Goal: Task Accomplishment & Management: Complete application form

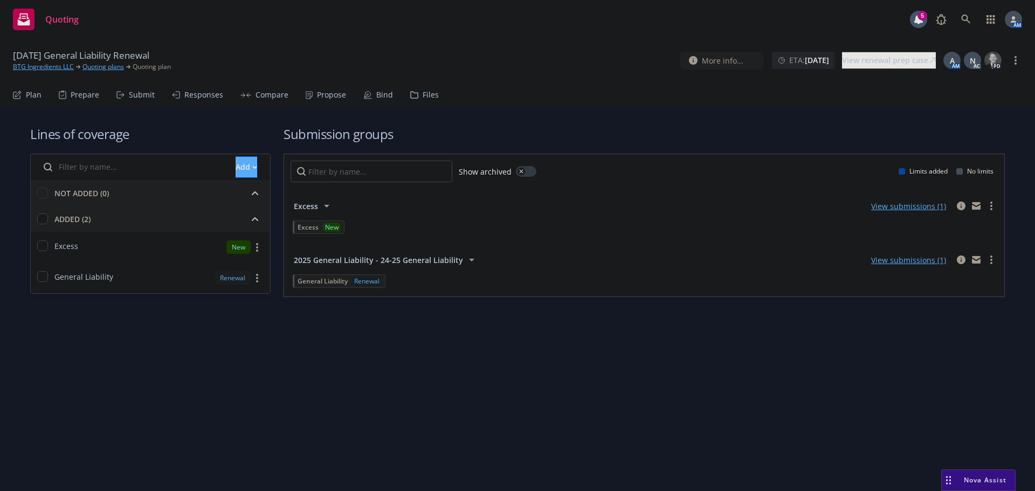
click at [317, 101] on div "Propose" at bounding box center [326, 95] width 40 height 26
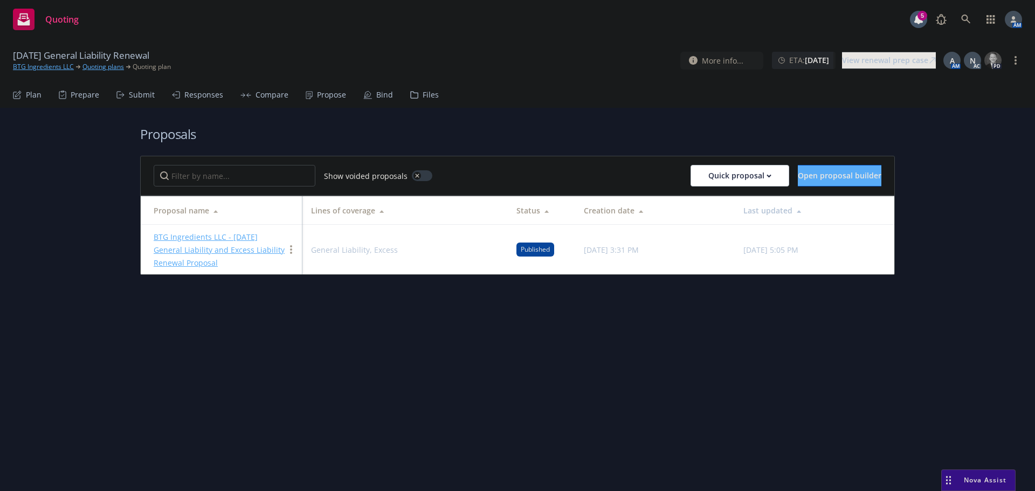
click at [203, 236] on link "BTG Ingredients LLC - [DATE] General Liability and Excess Liability Renewal Pro…" at bounding box center [219, 250] width 131 height 36
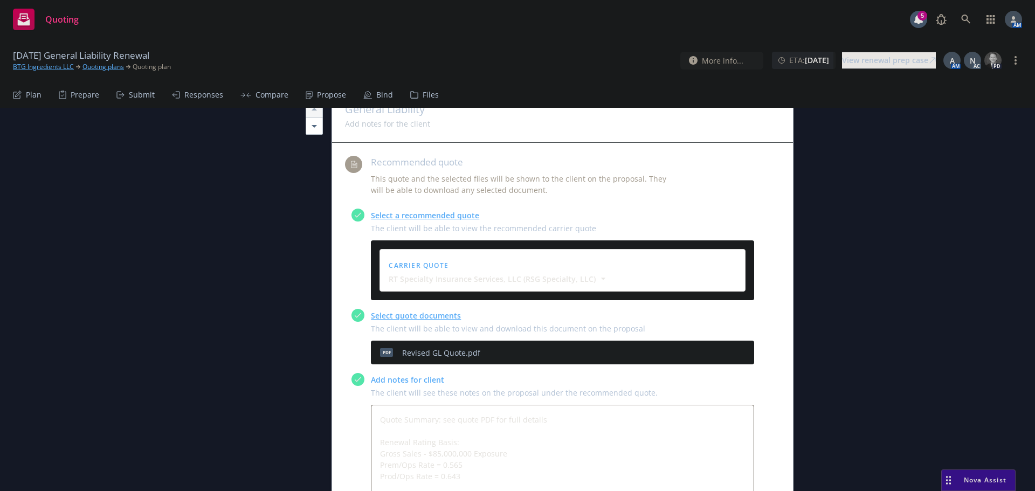
scroll to position [485, 0]
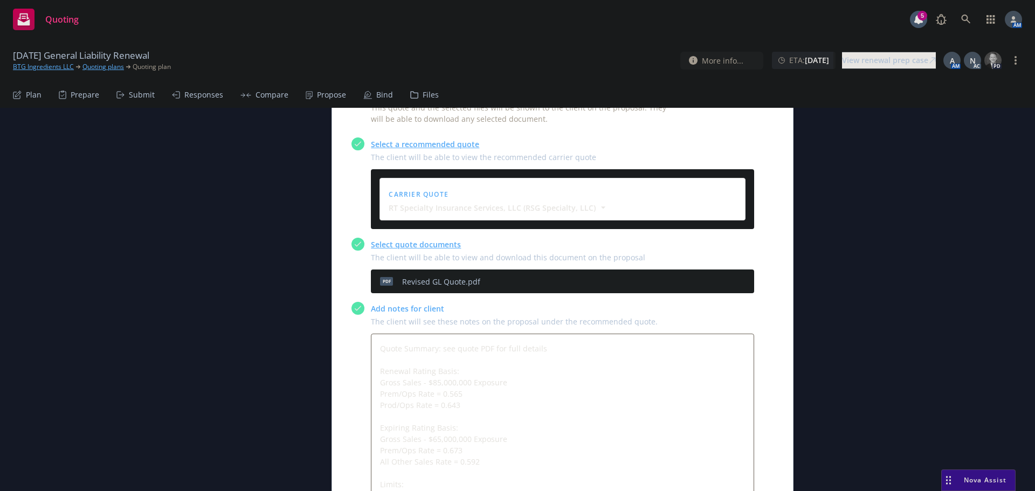
click at [725, 278] on icon "preview file" at bounding box center [727, 282] width 10 height 8
type textarea "x"
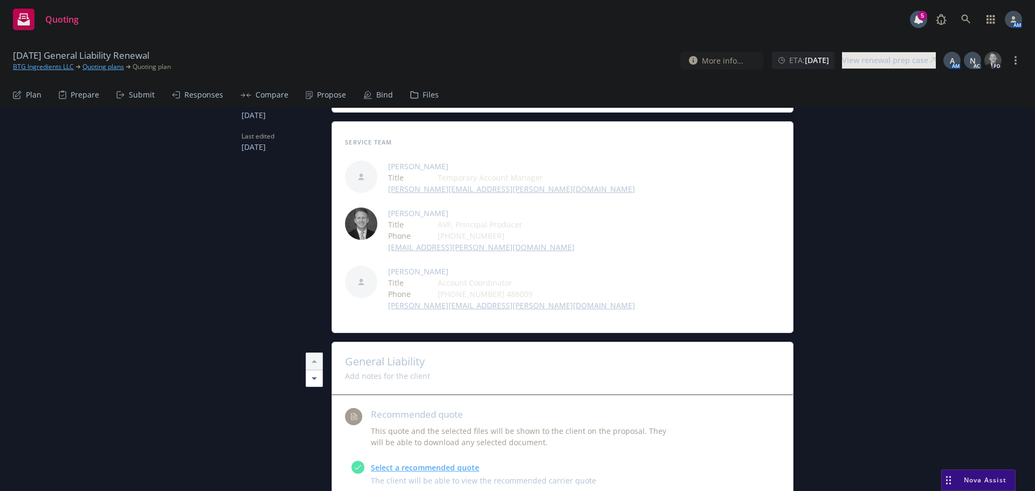
scroll to position [0, 0]
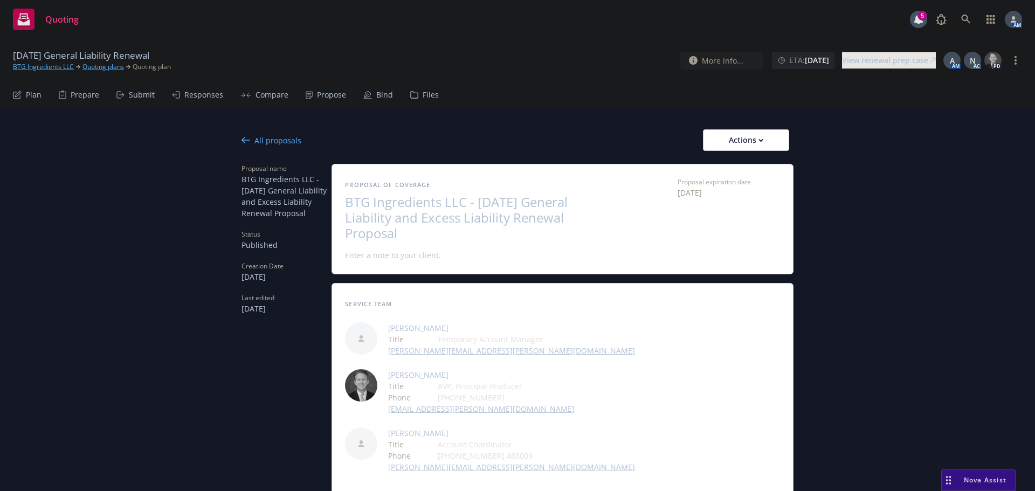
click at [278, 143] on div "All proposals" at bounding box center [271, 140] width 60 height 11
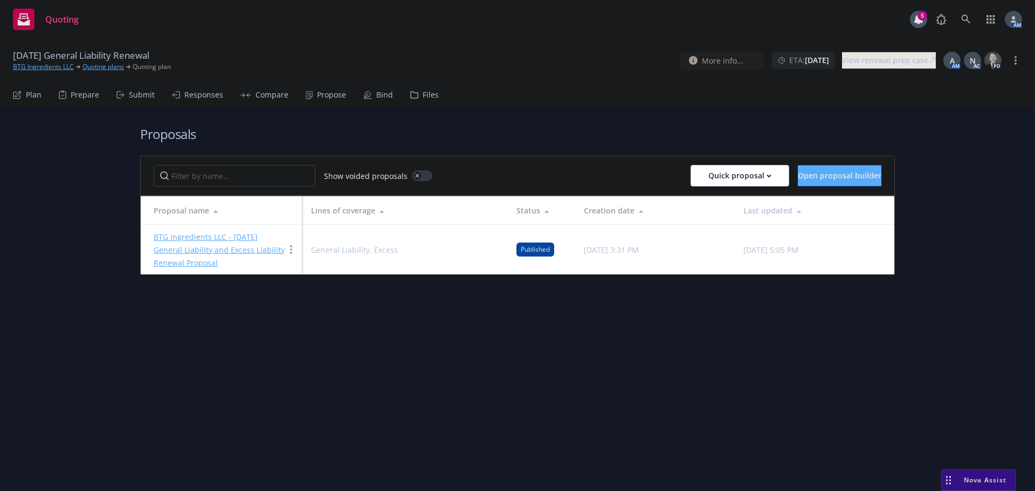
click at [138, 91] on div "Submit" at bounding box center [142, 95] width 26 height 9
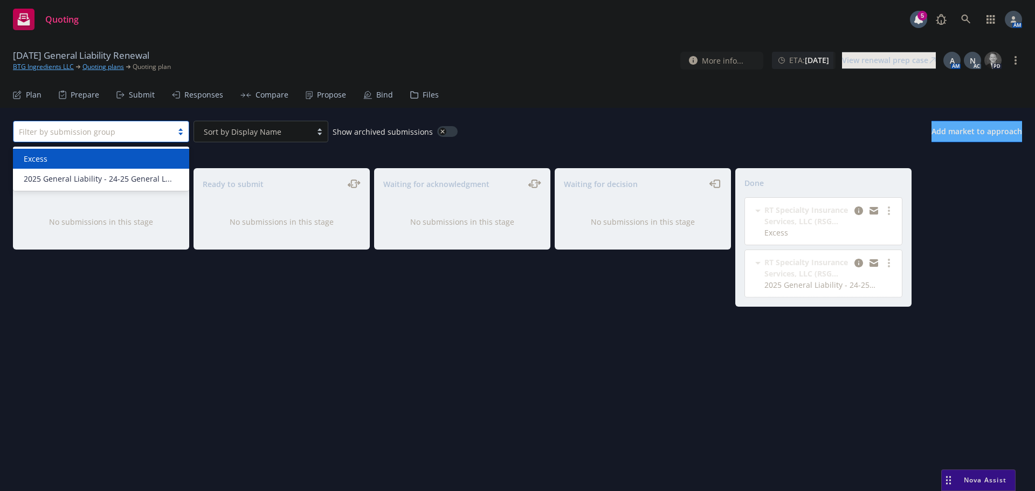
click at [122, 125] on div at bounding box center [93, 131] width 148 height 13
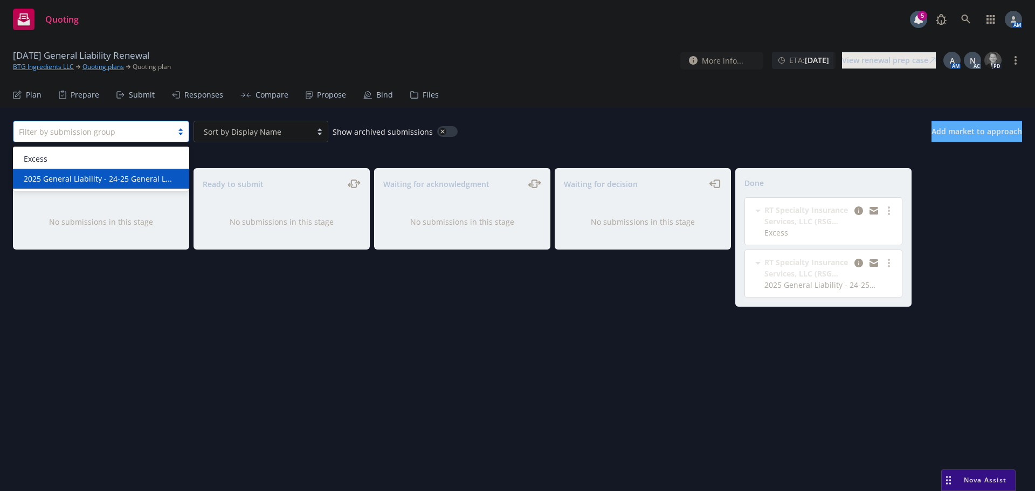
click at [59, 176] on span "2025 General Liability - 24-25 General L..." at bounding box center [98, 178] width 148 height 11
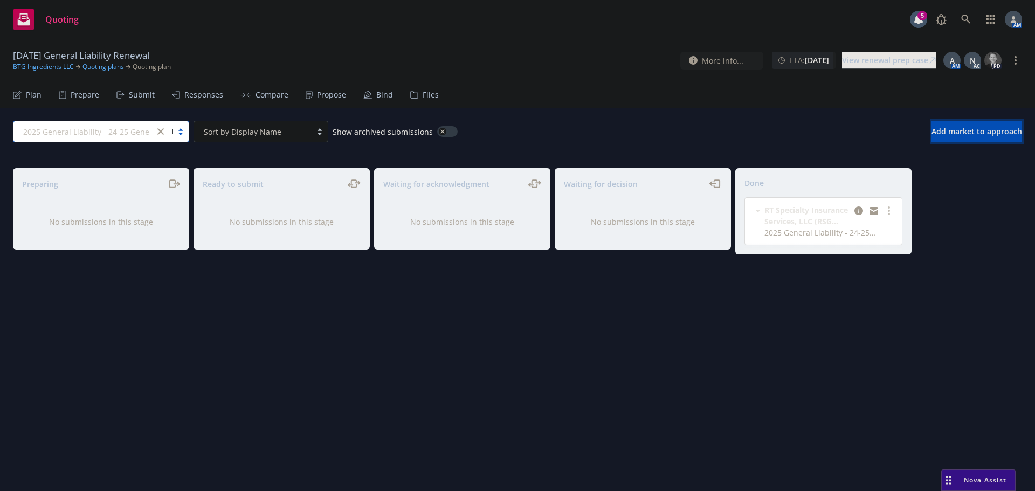
click at [963, 136] on button "Add market to approach" at bounding box center [976, 132] width 91 height 22
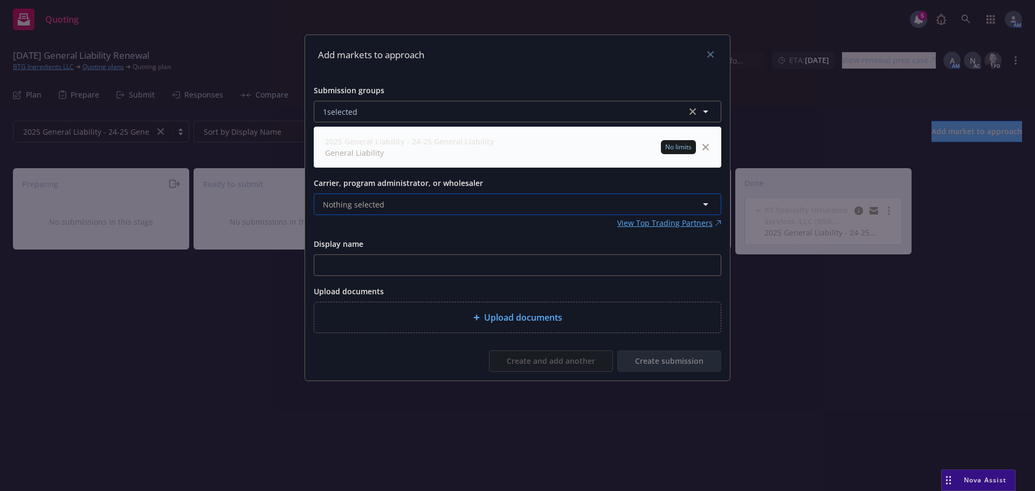
click at [363, 205] on span "Nothing selected" at bounding box center [353, 204] width 61 height 11
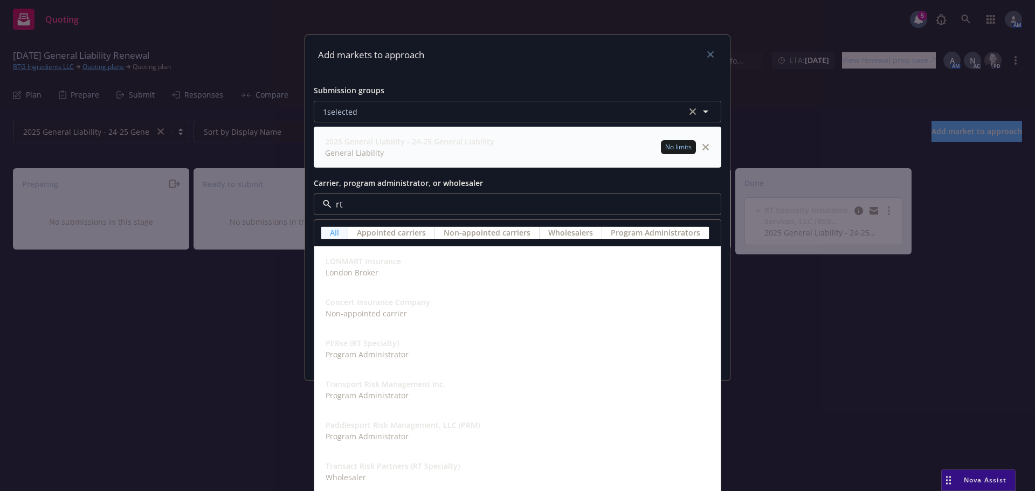
type input "rt s"
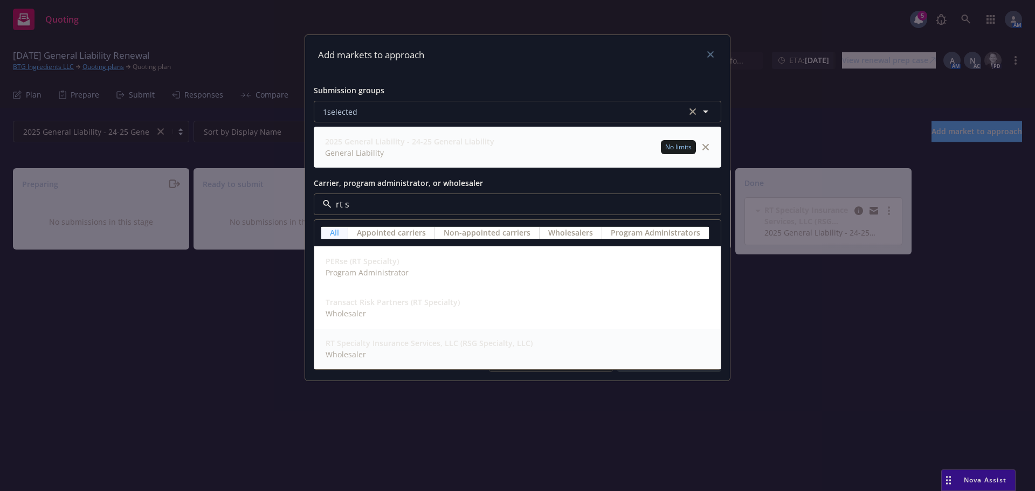
click at [367, 347] on strong "RT Specialty Insurance Services, LLC (RSG Specialty, LLC)" at bounding box center [429, 343] width 207 height 10
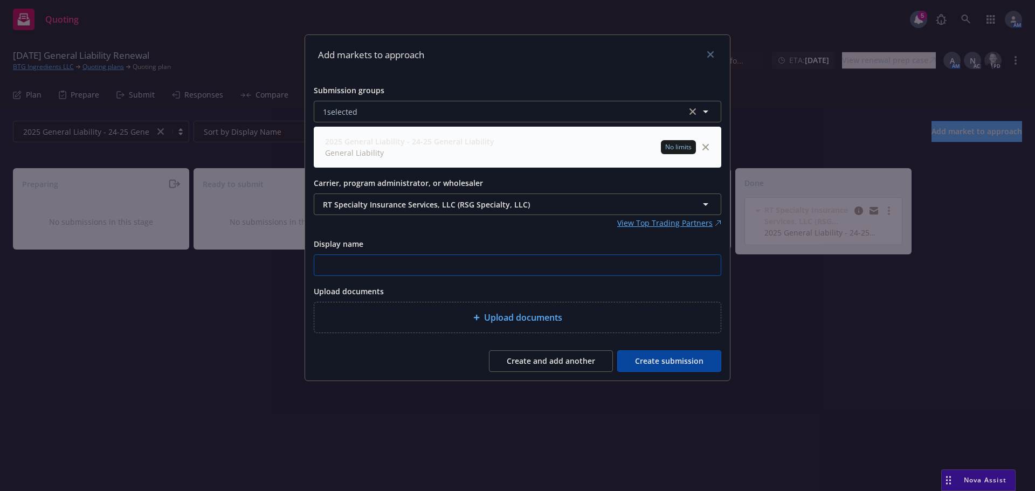
click at [355, 260] on input "Display name" at bounding box center [517, 265] width 406 height 20
click at [712, 54] on icon "close" at bounding box center [710, 54] width 6 height 6
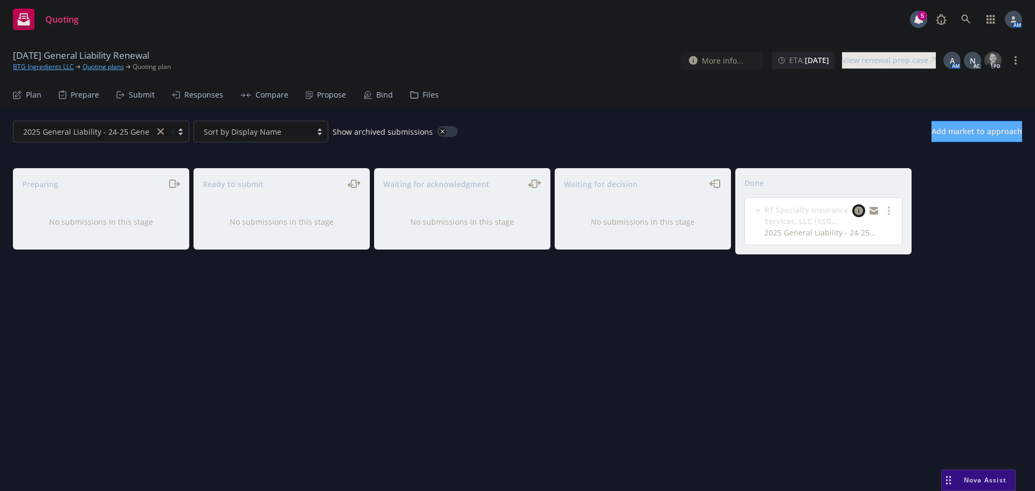
click at [858, 211] on icon "copy logging email" at bounding box center [858, 210] width 9 height 9
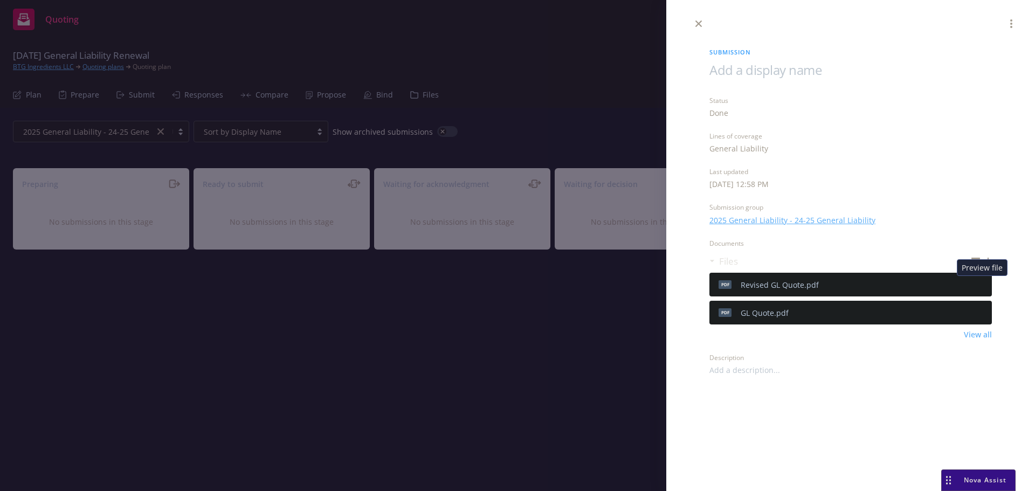
click at [981, 285] on icon "preview file" at bounding box center [982, 284] width 10 height 8
click at [694, 22] on link "close" at bounding box center [698, 23] width 13 height 13
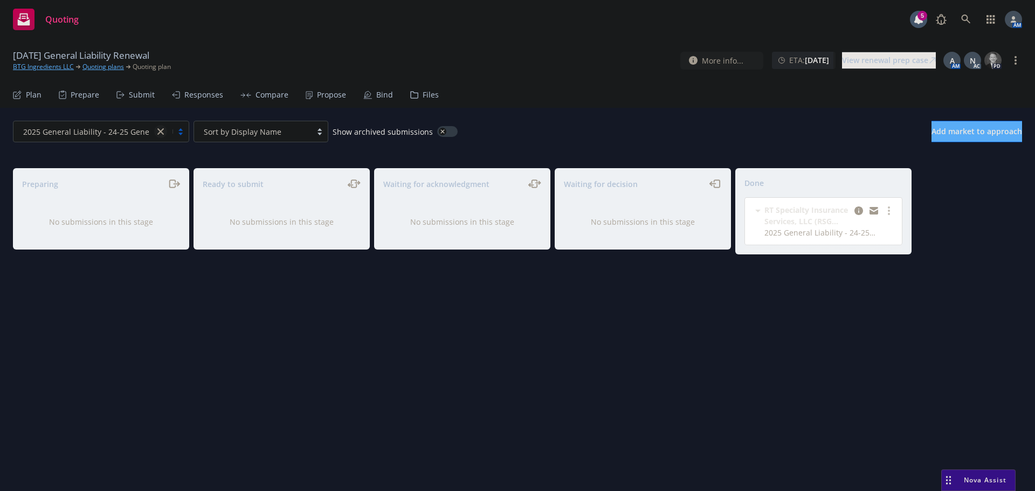
click at [162, 130] on icon "close" at bounding box center [160, 131] width 6 height 6
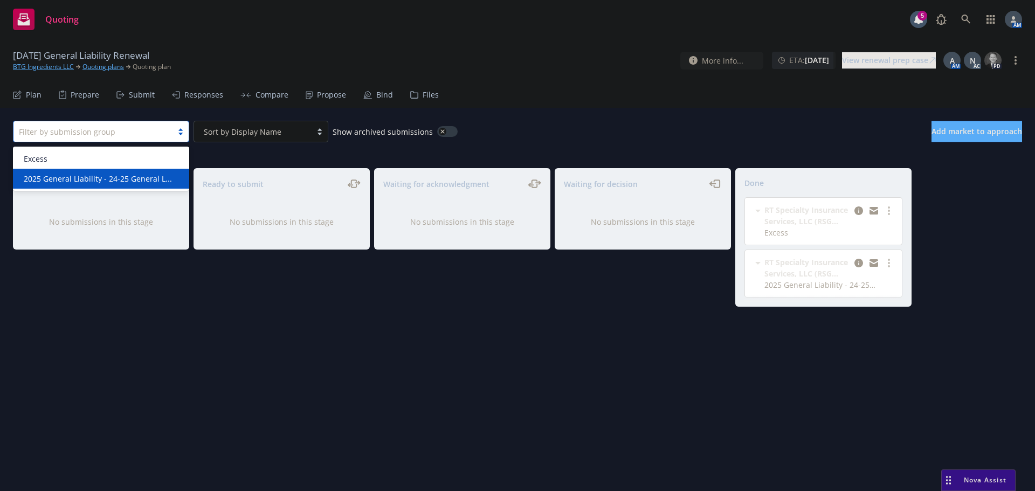
click at [93, 177] on span "2025 General Liability - 24-25 General L..." at bounding box center [98, 178] width 148 height 11
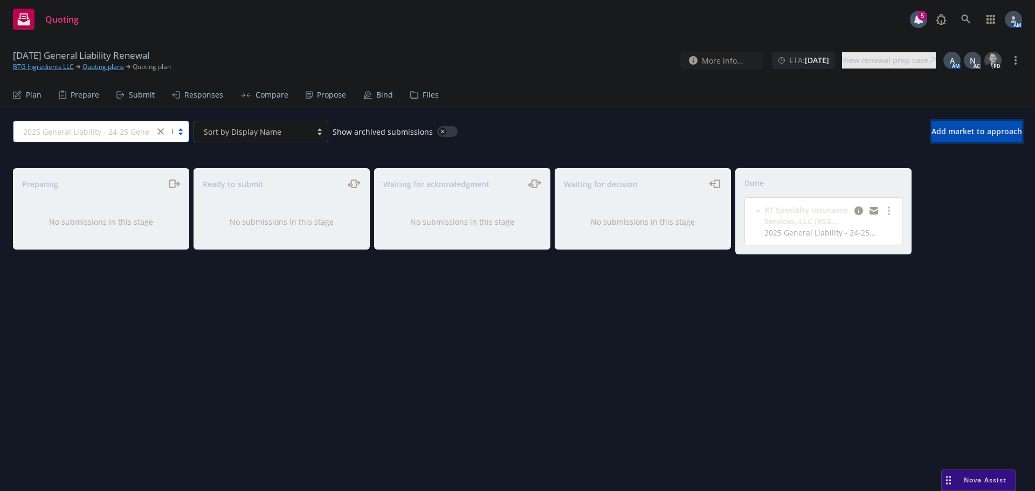
click at [949, 135] on span "Add market to approach" at bounding box center [976, 131] width 91 height 10
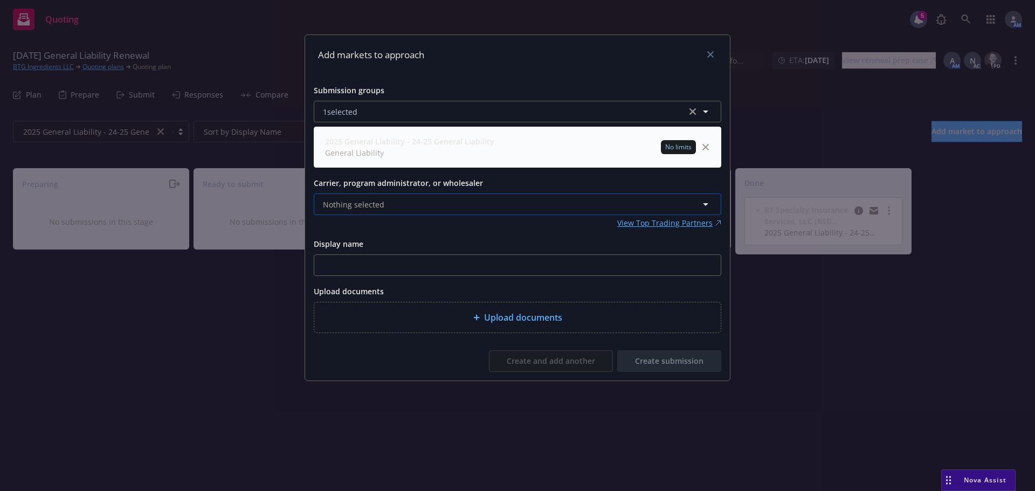
click at [371, 204] on span "Nothing selected" at bounding box center [353, 204] width 61 height 11
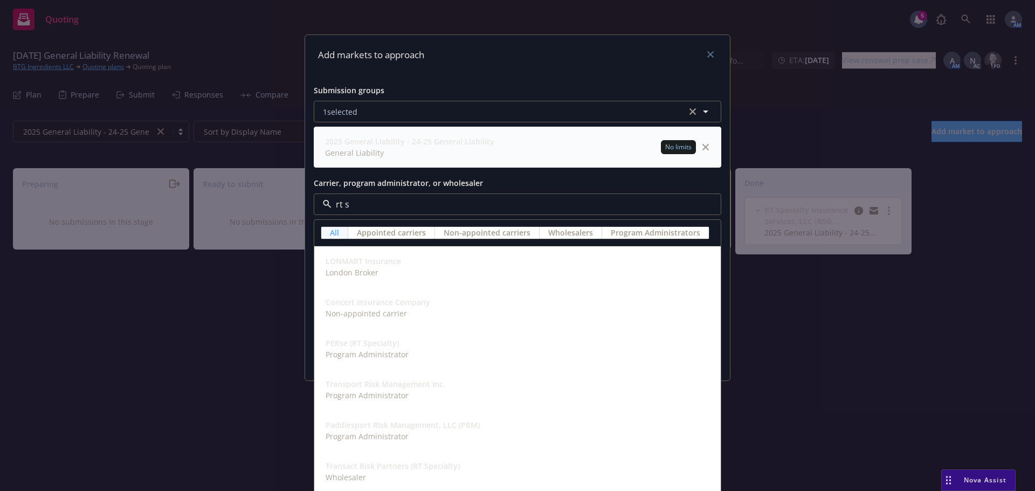
type input "rt sp"
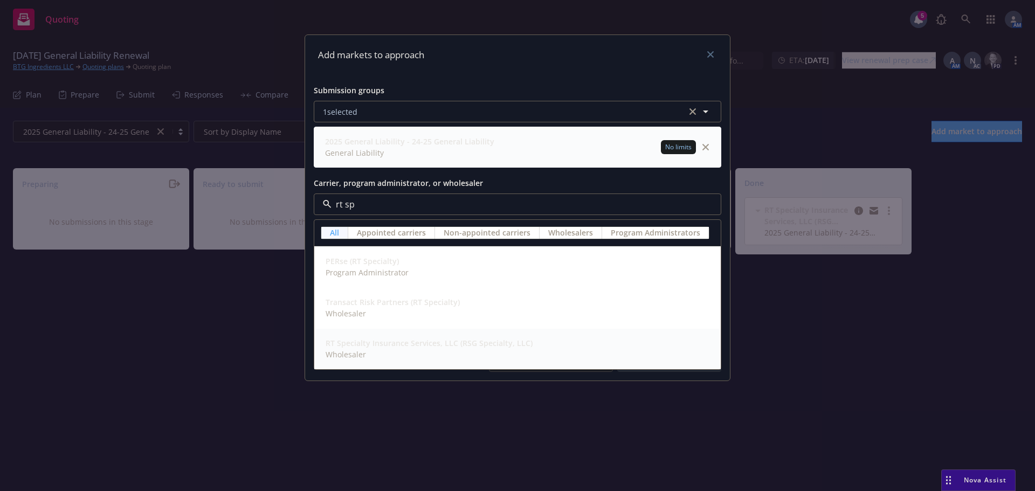
click at [395, 354] on span "Wholesaler" at bounding box center [429, 354] width 207 height 11
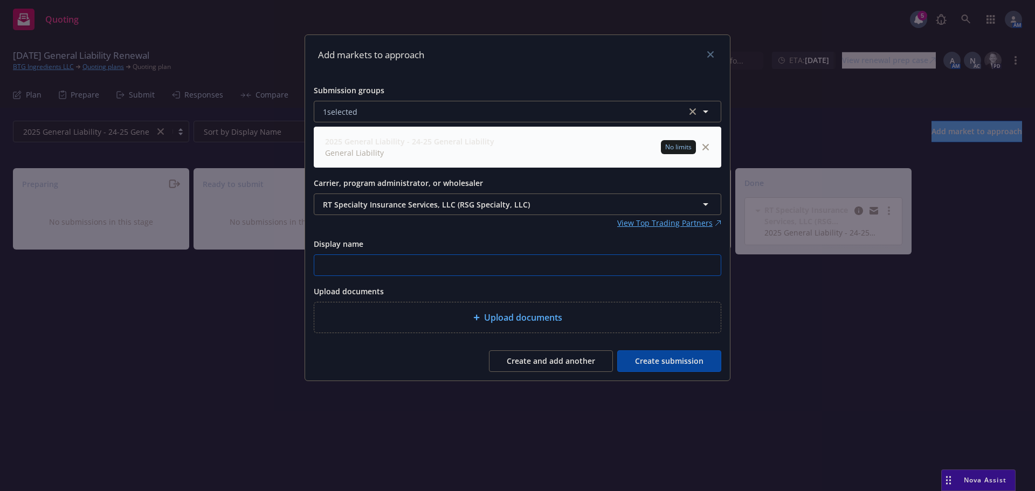
click at [374, 271] on input "Display name" at bounding box center [517, 265] width 406 height 20
type input "Revised Quote"
click at [450, 313] on div "Upload documents" at bounding box center [517, 317] width 389 height 13
type textarea "x"
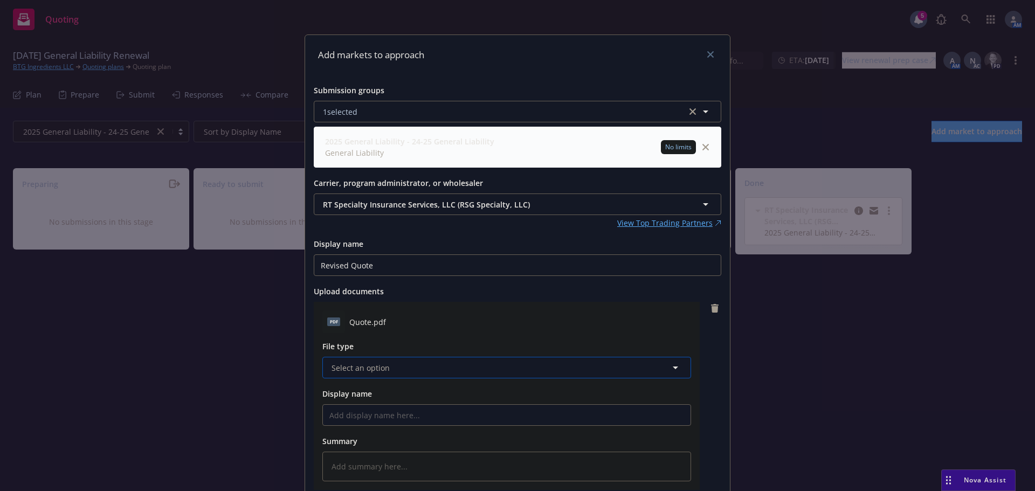
click at [374, 366] on span "Select an option" at bounding box center [361, 367] width 58 height 11
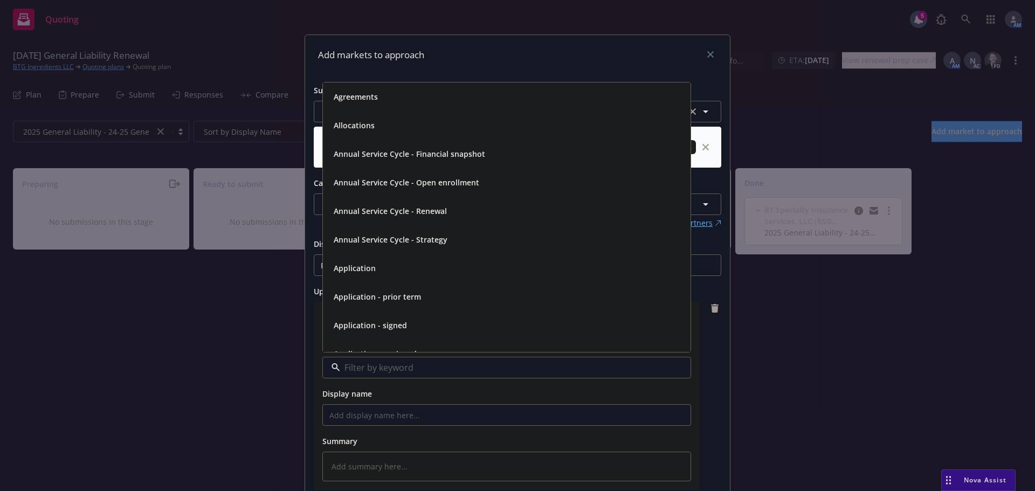
type input "q"
click at [337, 91] on span "Quote" at bounding box center [345, 96] width 23 height 11
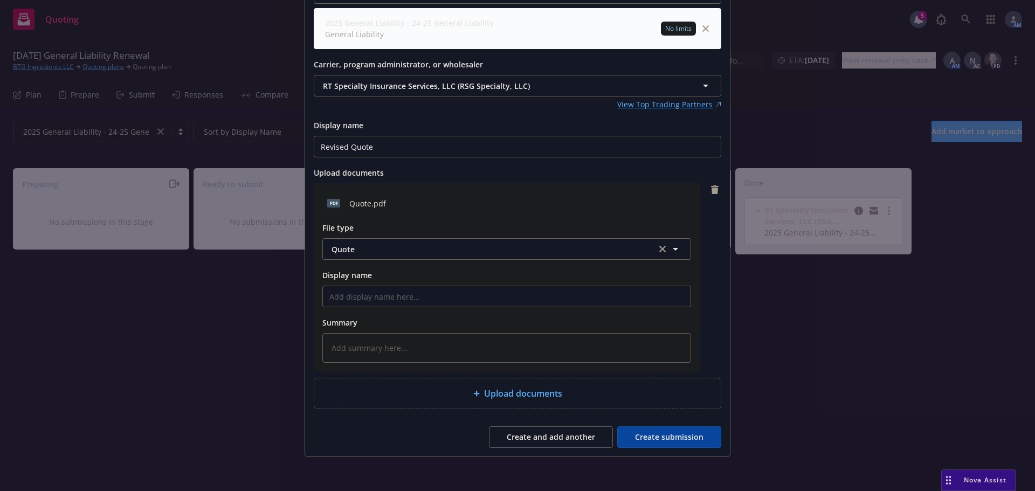
scroll to position [119, 0]
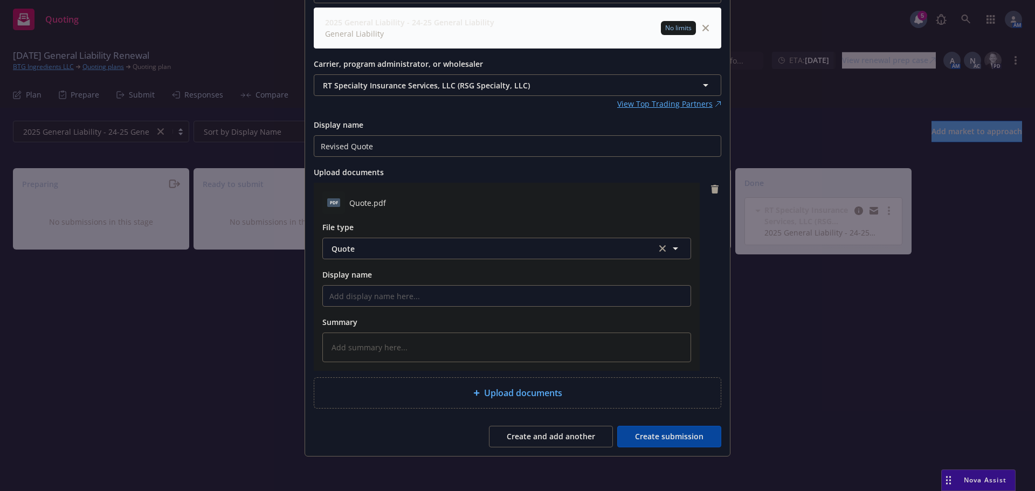
click at [674, 437] on button "Create submission" at bounding box center [669, 437] width 104 height 22
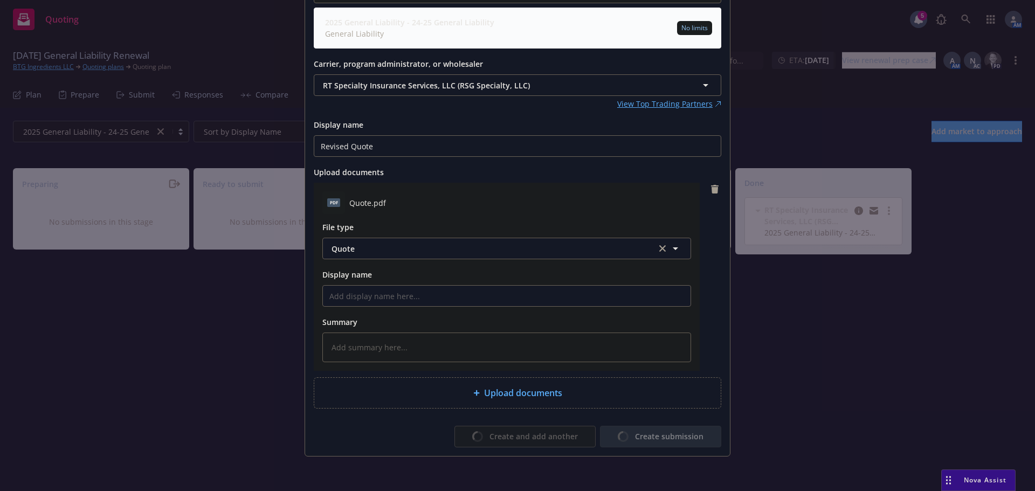
type textarea "x"
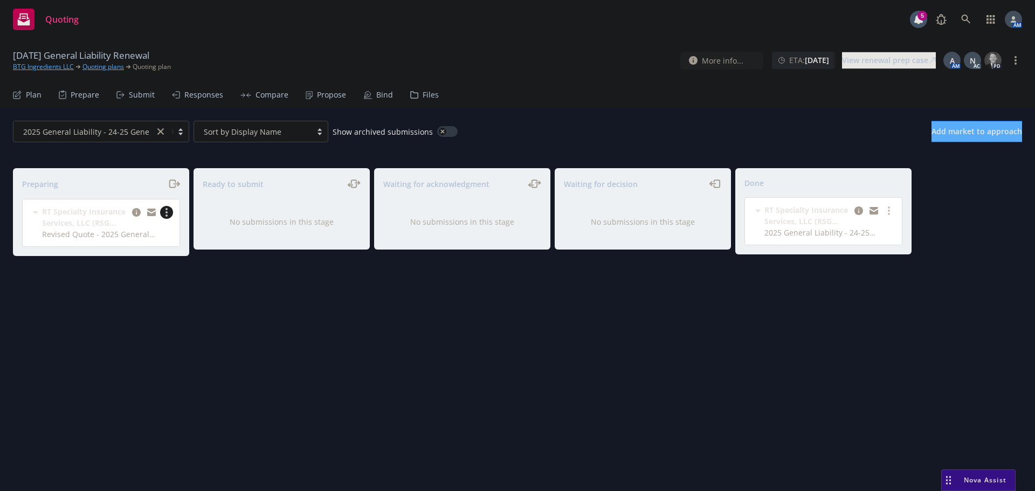
click at [164, 211] on link "more" at bounding box center [166, 212] width 13 height 13
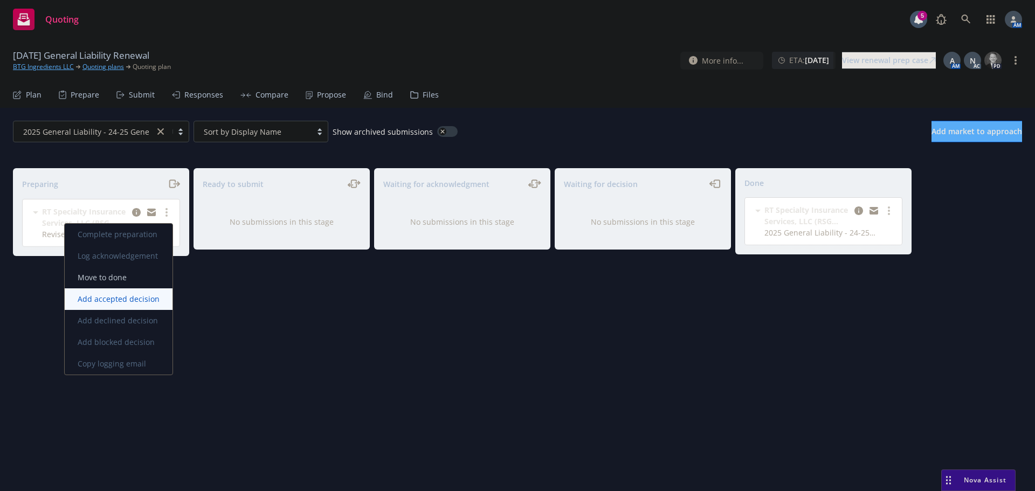
click at [122, 296] on span "Add accepted decision" at bounding box center [119, 299] width 108 height 10
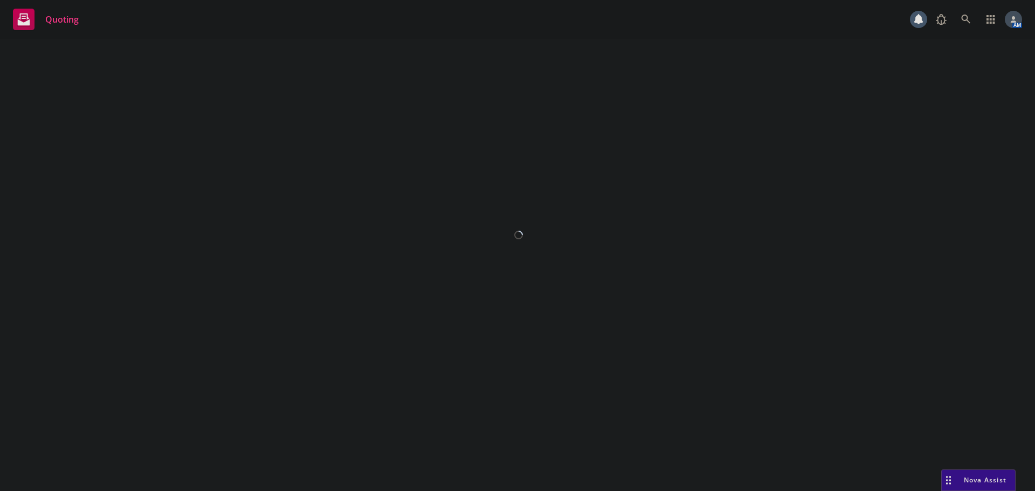
select select "12"
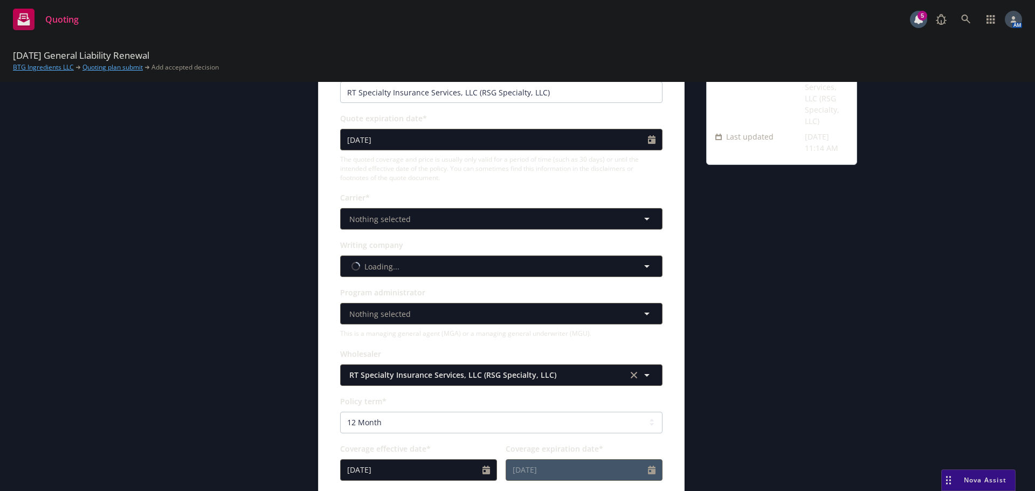
scroll to position [162, 0]
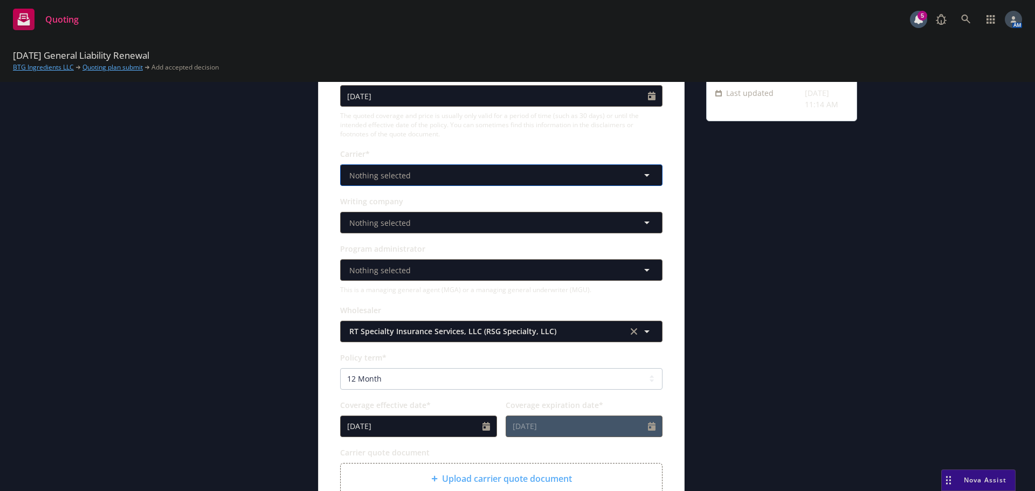
click at [403, 178] on span "Nothing selected" at bounding box center [379, 175] width 61 height 11
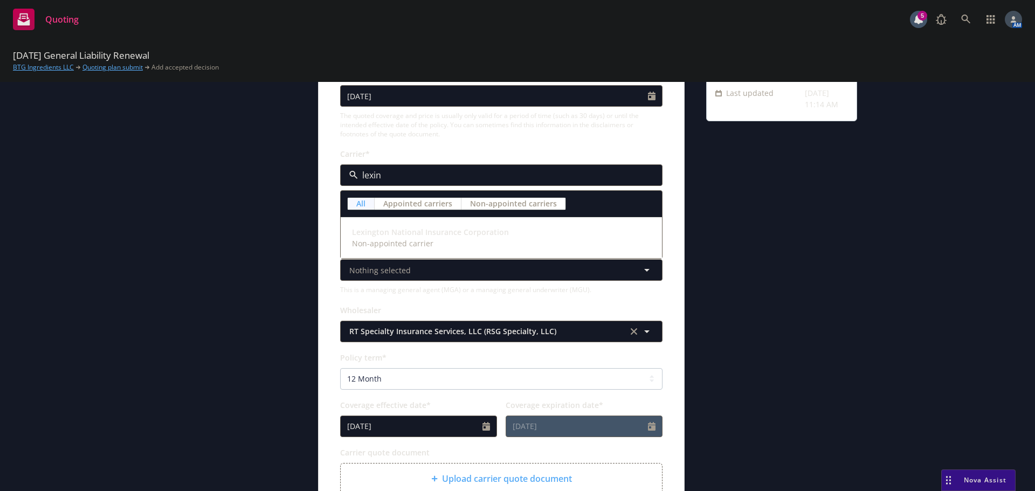
type input "lexing"
click at [400, 240] on span "Non-appointed carrier" at bounding box center [430, 243] width 157 height 11
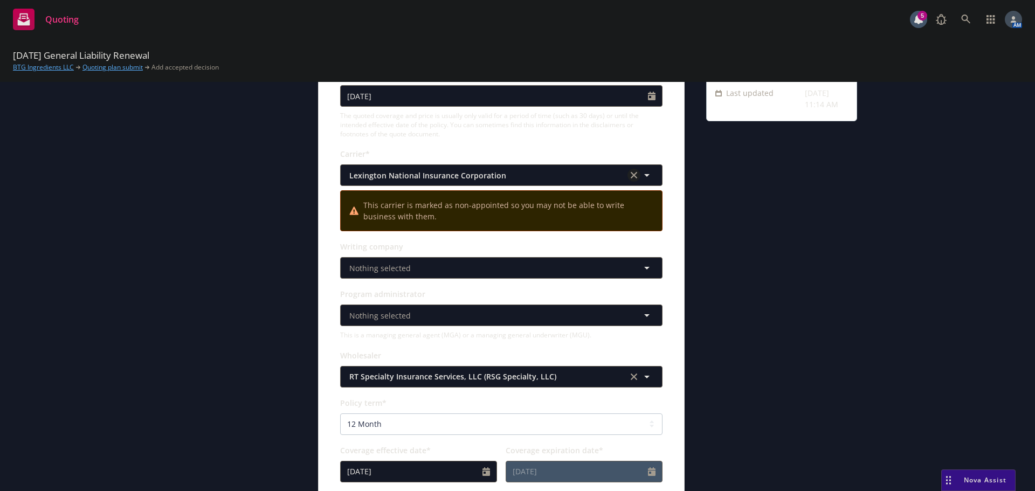
click at [631, 174] on icon "clear selection" at bounding box center [634, 175] width 6 height 6
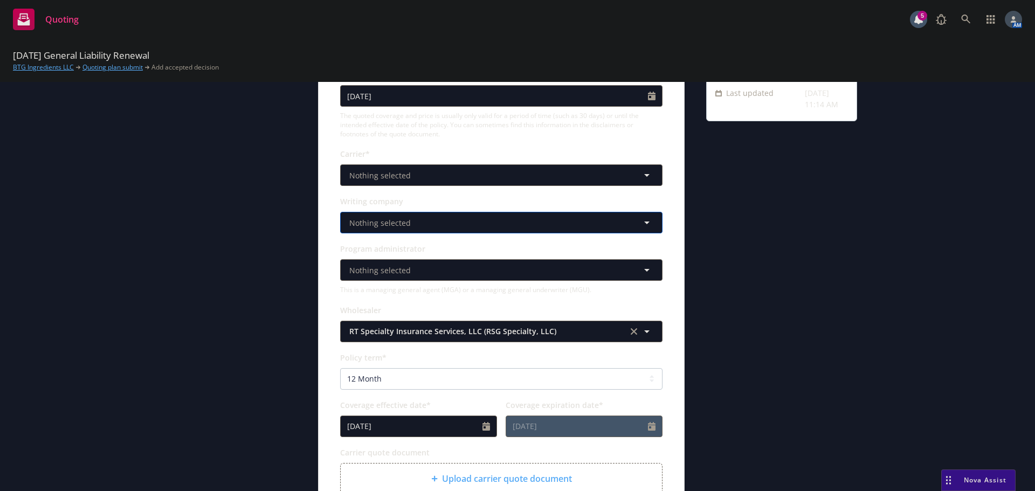
click at [399, 222] on span "Nothing selected" at bounding box center [379, 222] width 61 height 11
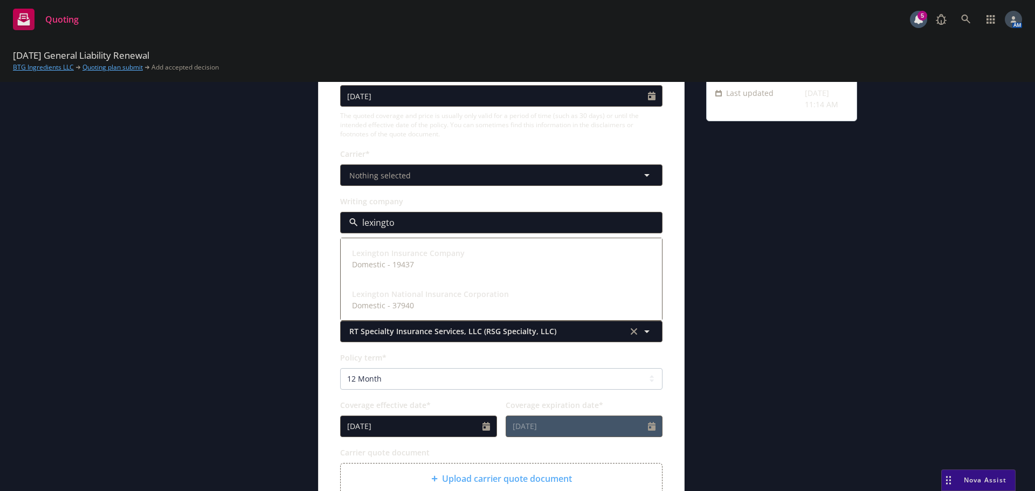
type input "lexington"
click at [401, 274] on div "Lexington Insurance Company Domestic - 19437" at bounding box center [501, 259] width 320 height 40
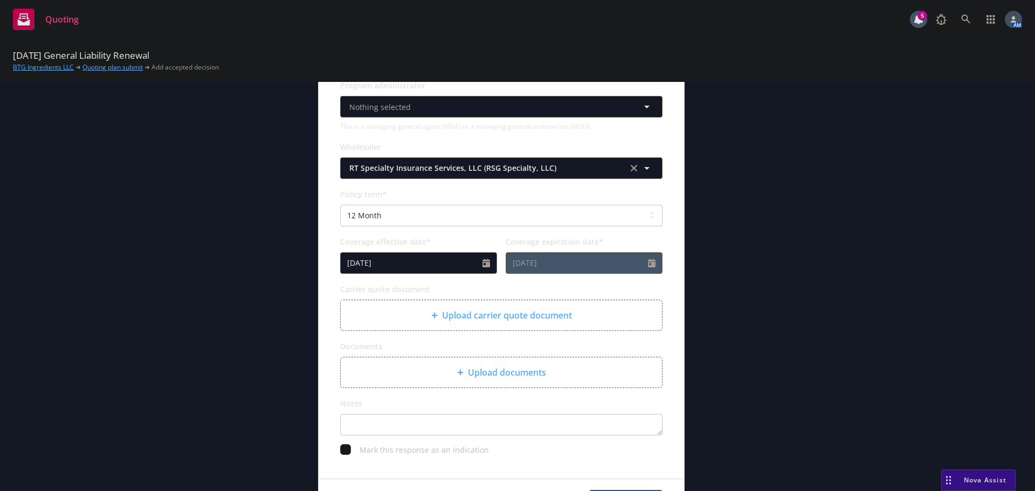
scroll to position [377, 0]
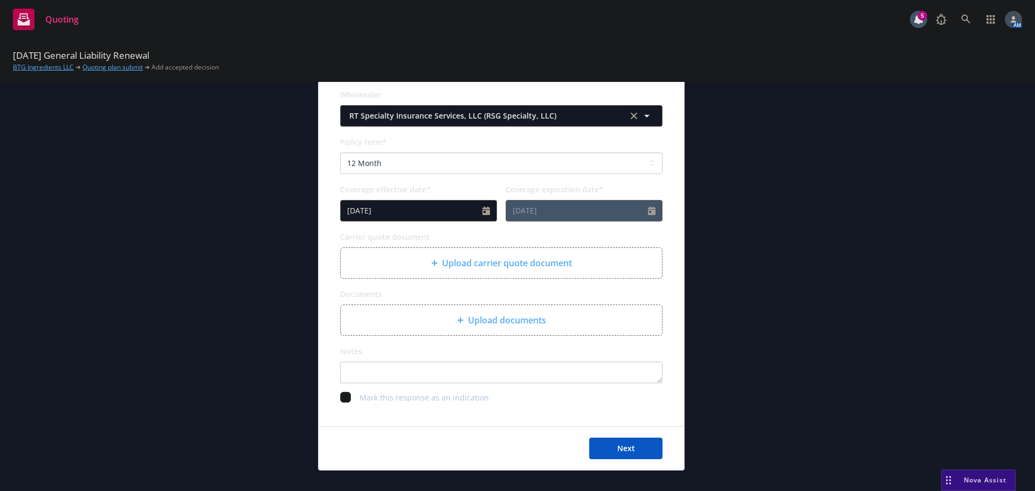
click at [420, 266] on div "Upload carrier quote document" at bounding box center [501, 263] width 304 height 13
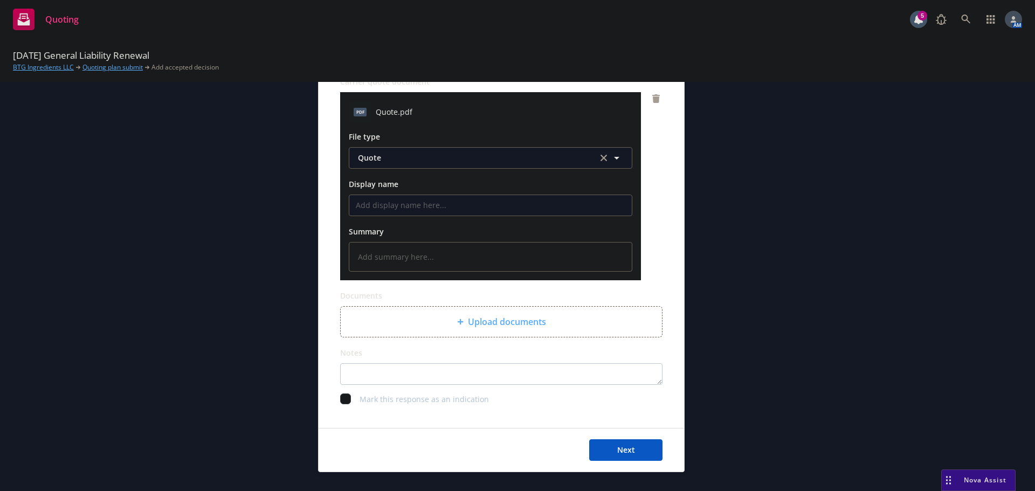
scroll to position [539, 0]
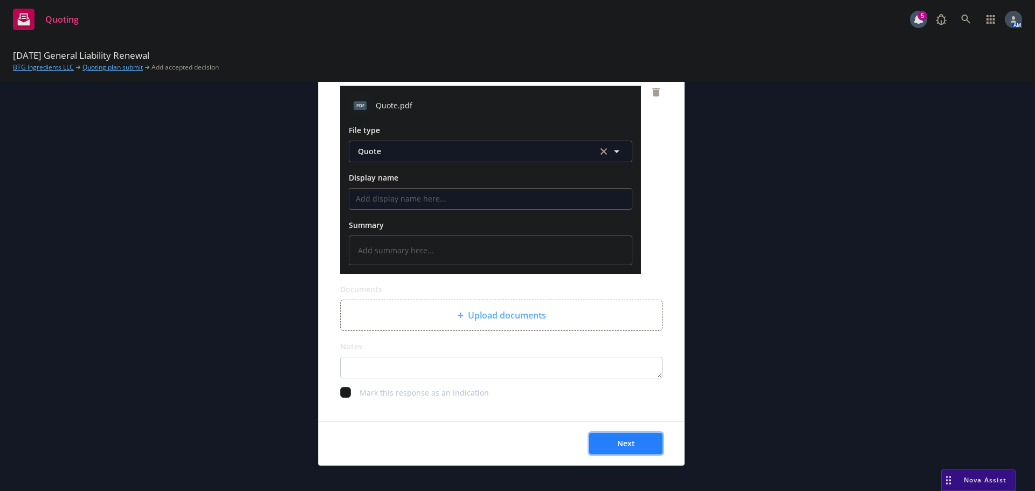
click at [616, 437] on button "Next" at bounding box center [625, 444] width 73 height 22
type textarea "x"
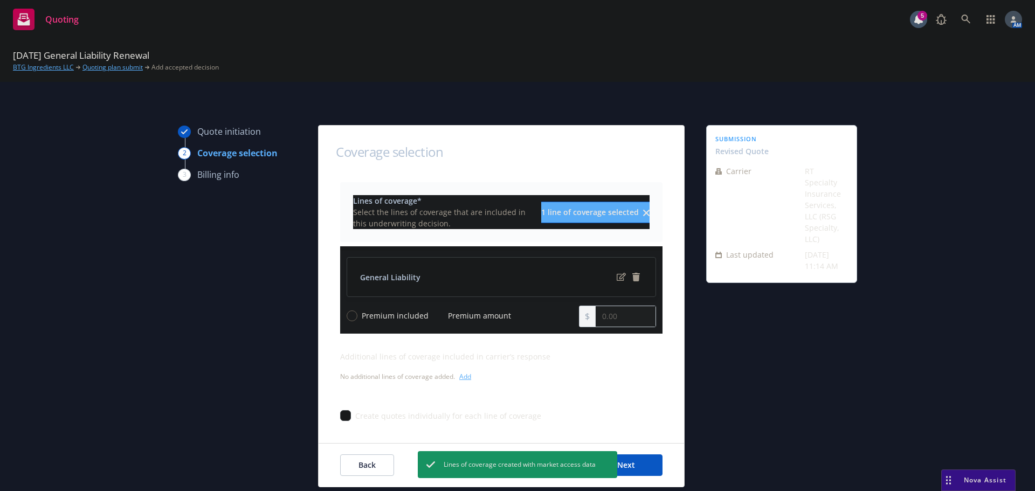
click at [433, 317] on input "Premium amount" at bounding box center [438, 315] width 11 height 11
radio input "true"
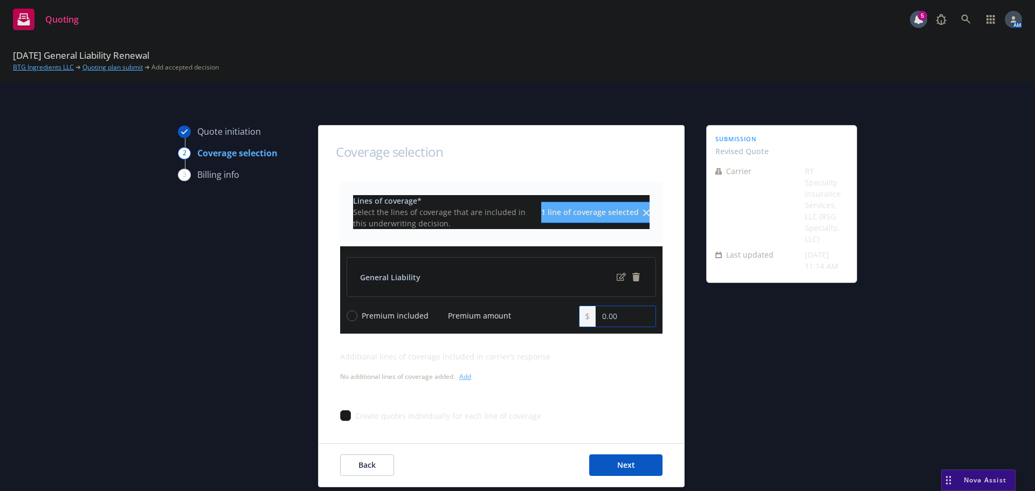
drag, startPoint x: 632, startPoint y: 318, endPoint x: 540, endPoint y: 319, distance: 92.2
click at [540, 319] on div "Premium included Premium amount 0.00" at bounding box center [501, 317] width 309 height 22
type input "91,630.00"
click at [647, 346] on div "Lines of coverage* Select the lines of coverage that are included in this under…" at bounding box center [501, 301] width 322 height 239
click at [637, 459] on button "Next" at bounding box center [625, 465] width 73 height 22
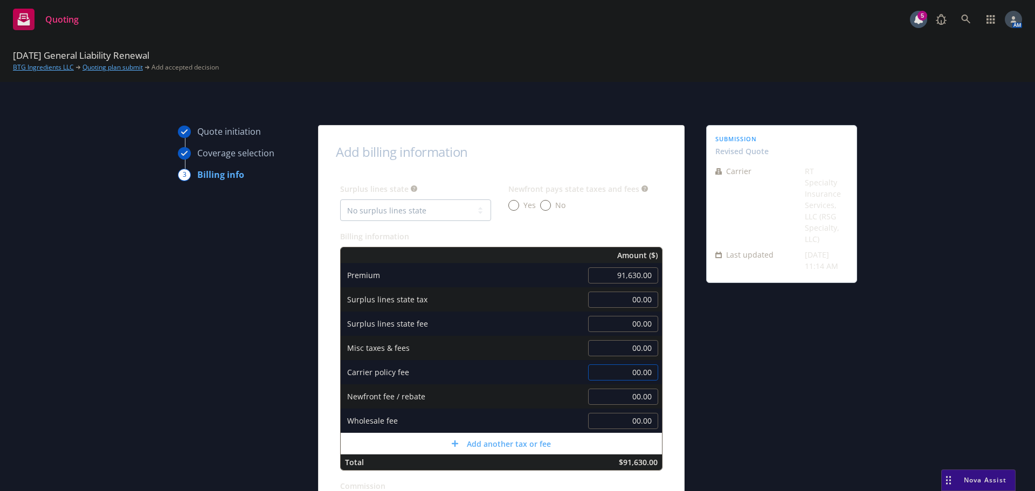
click at [615, 367] on input "00.00" at bounding box center [623, 372] width 70 height 16
click at [412, 206] on select "No surplus lines state Alaska Alabama Arkansas Arizona California Colorado Conn…" at bounding box center [415, 210] width 151 height 22
select select "FL"
click at [340, 199] on select "No surplus lines state Alaska Alabama Arkansas Arizona California Colorado Conn…" at bounding box center [415, 210] width 151 height 22
type input "4,526.52"
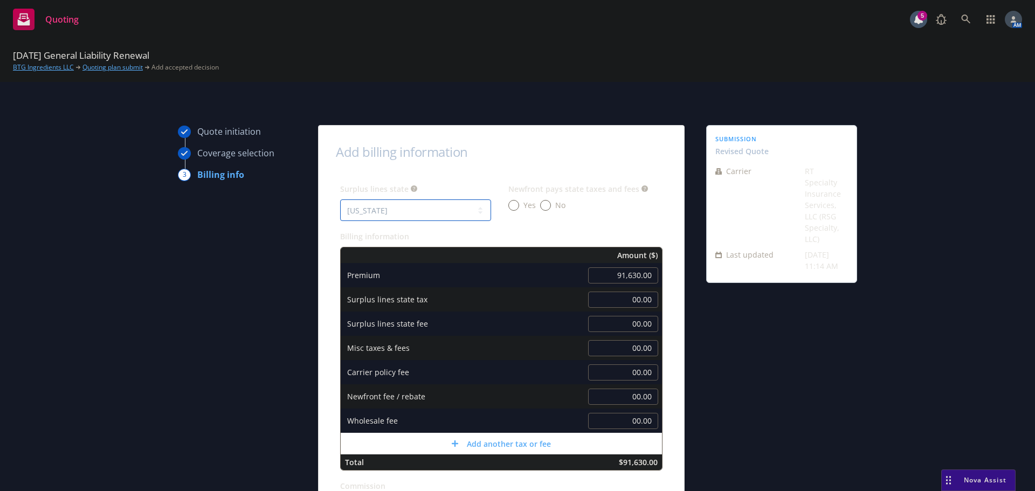
type input "54.98"
click at [540, 206] on input "No" at bounding box center [545, 205] width 11 height 11
radio input "true"
click at [613, 376] on input "00.00" at bounding box center [623, 372] width 70 height 16
click at [631, 371] on input "00.00" at bounding box center [623, 372] width 70 height 16
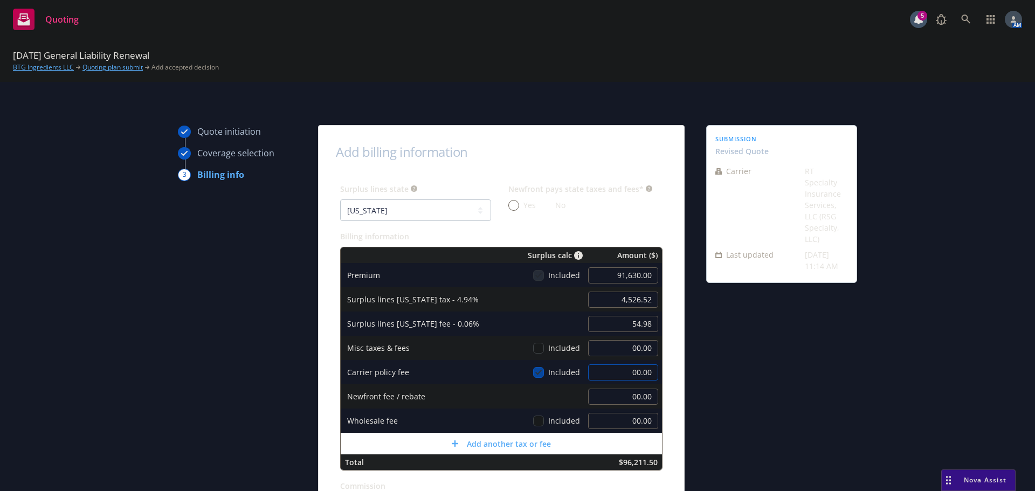
drag, startPoint x: 643, startPoint y: 371, endPoint x: 604, endPoint y: 371, distance: 38.8
click at [604, 371] on input "00.00" at bounding box center [623, 372] width 70 height 16
type input "1000"
type input "4,575.92"
type input "55.58"
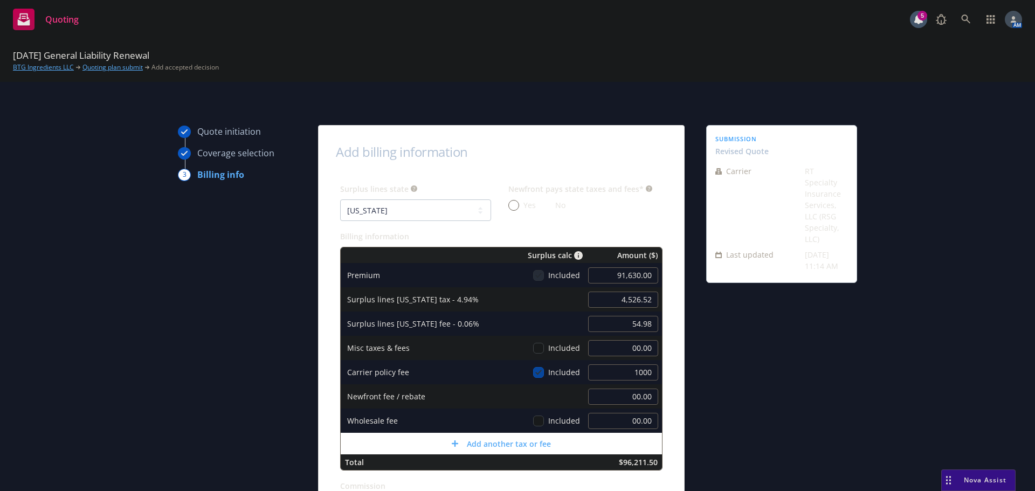
type input "1,000.00"
click at [764, 339] on div "submission Revised Quote Carrier RT Specialty Insurance Services, LLC (RSG Spec…" at bounding box center [781, 400] width 151 height 550
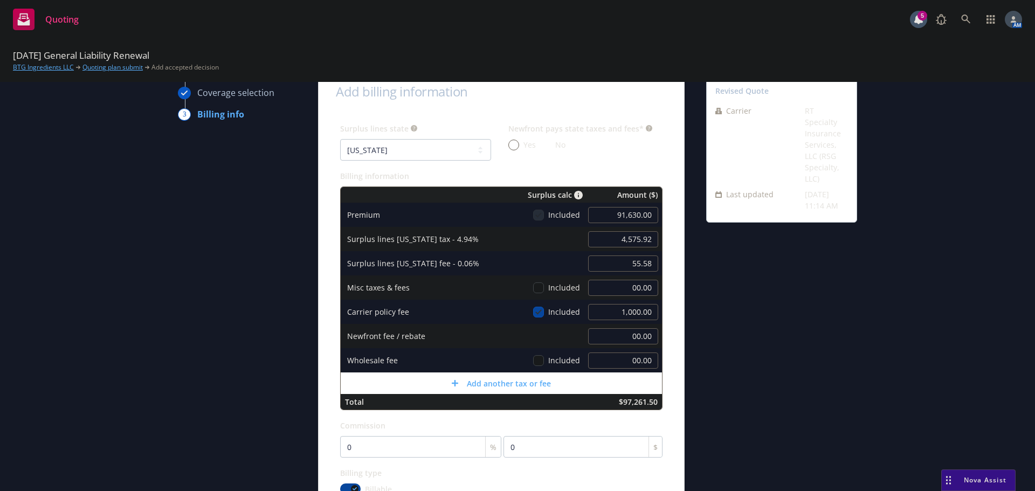
scroll to position [108, 0]
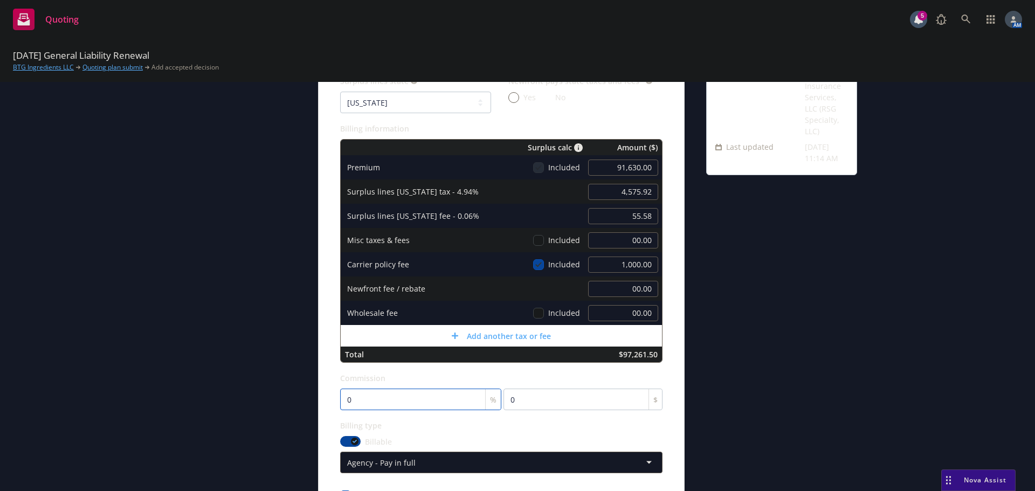
click at [409, 397] on input "0" at bounding box center [420, 400] width 161 height 22
type input "1"
type input "916.3"
type input "12"
type input "10995.6"
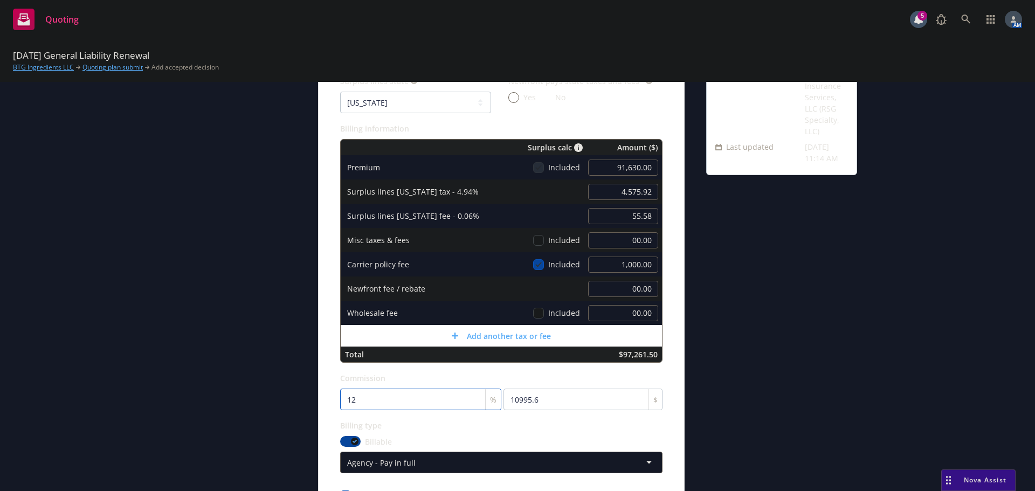
type input "12"
click at [749, 364] on div "submission Revised Quote Carrier RT Specialty Insurance Services, LLC (RSG Spec…" at bounding box center [781, 292] width 151 height 550
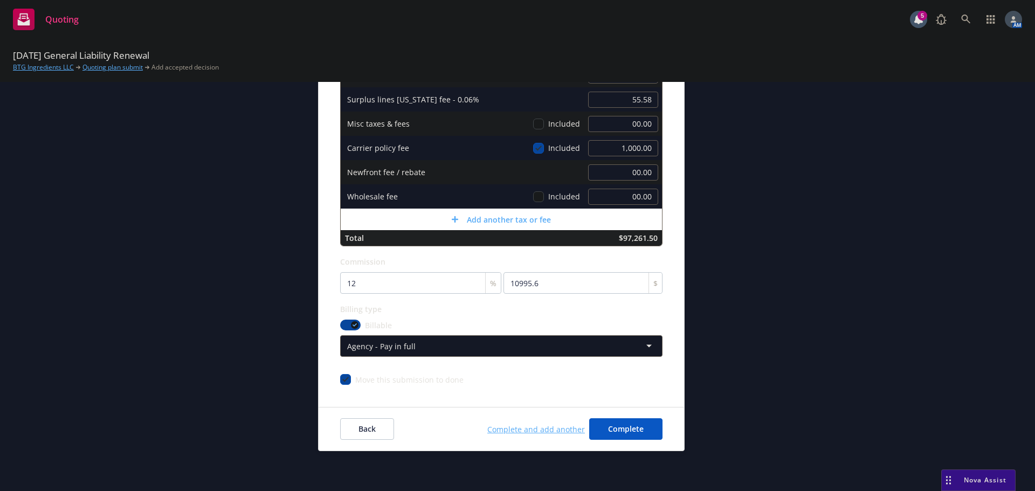
scroll to position [227, 0]
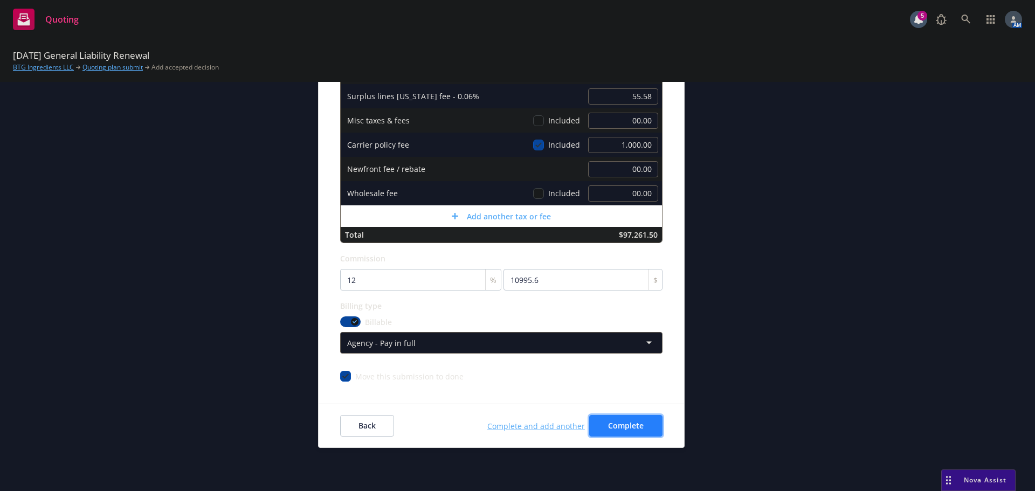
click at [620, 426] on span "Complete" at bounding box center [626, 425] width 36 height 10
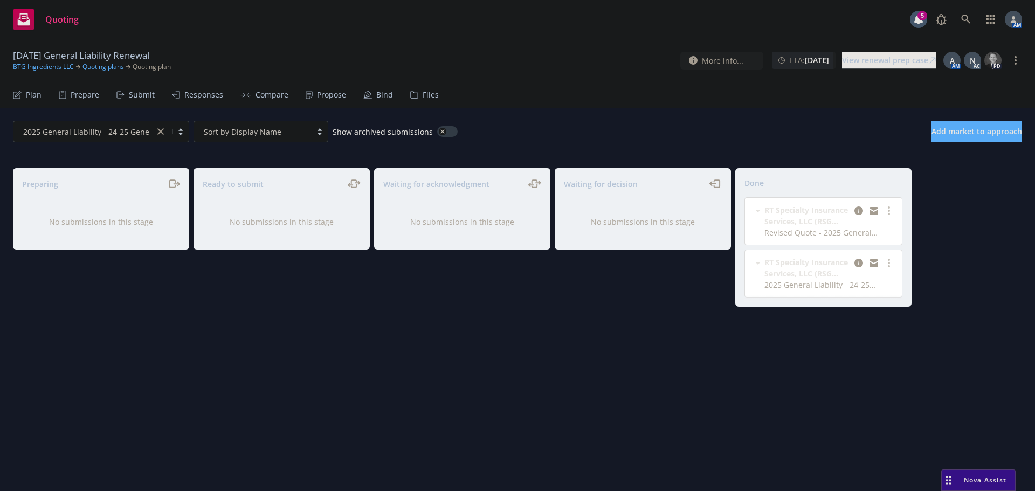
click at [318, 98] on div "Propose" at bounding box center [331, 95] width 29 height 9
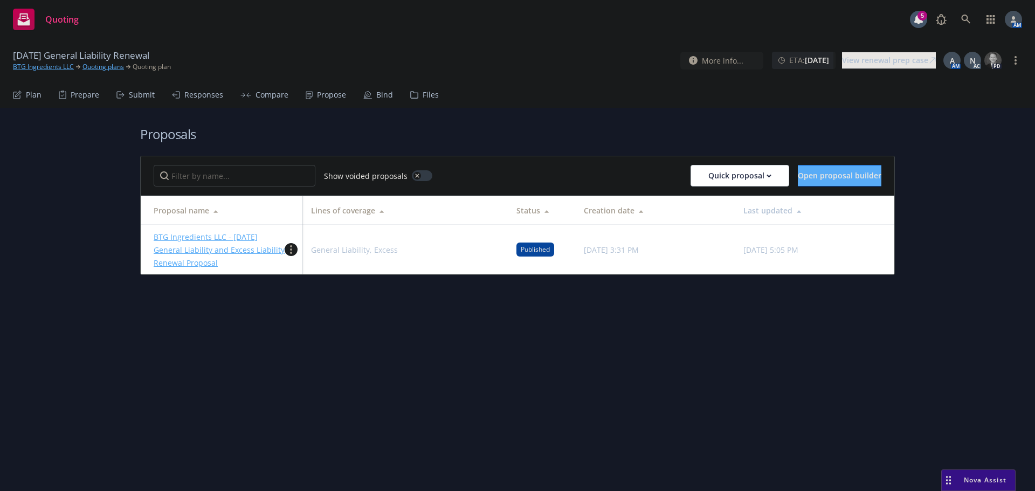
click at [290, 251] on icon "more" at bounding box center [291, 249] width 2 height 9
click at [310, 299] on span "Duplicate" at bounding box center [315, 297] width 60 height 10
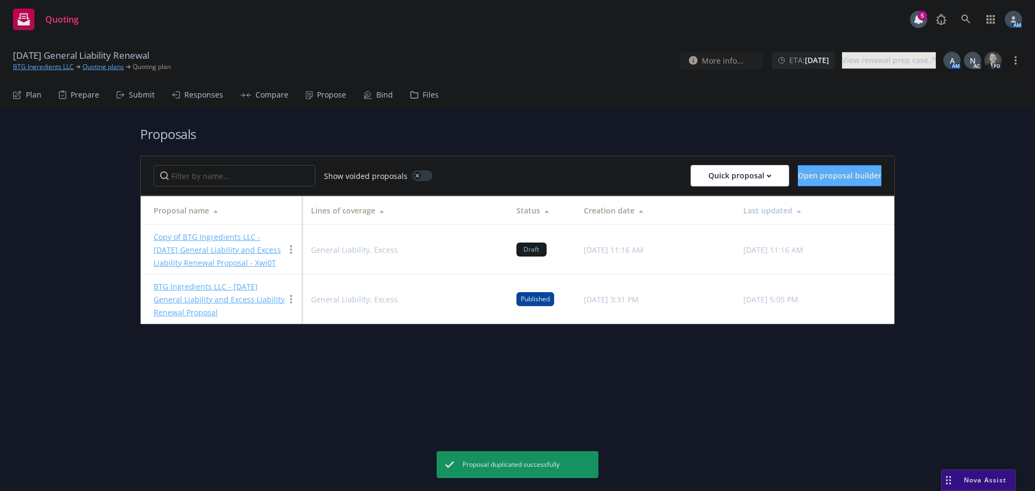
click at [218, 239] on link "Copy of BTG Ingredients LLC - 8/17/2025 General Liability and Excess Liability …" at bounding box center [217, 250] width 127 height 36
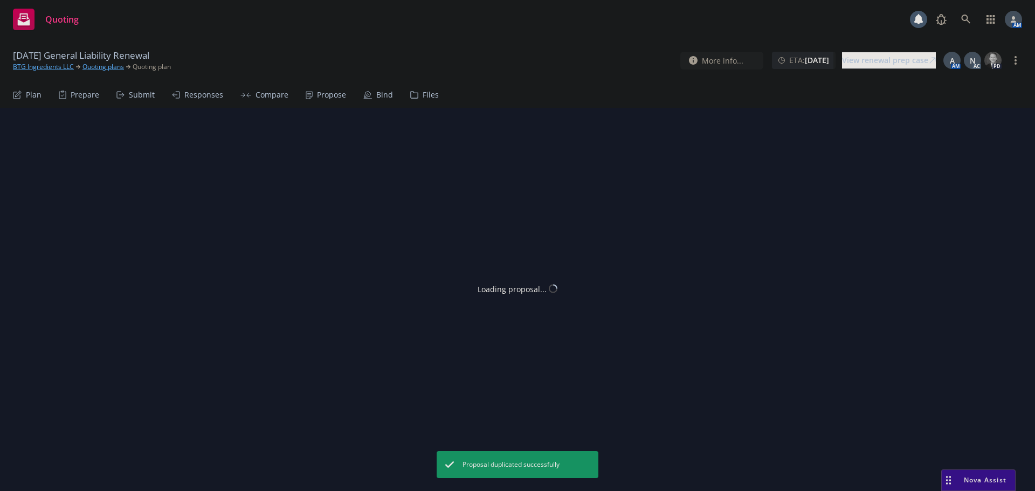
type textarea "x"
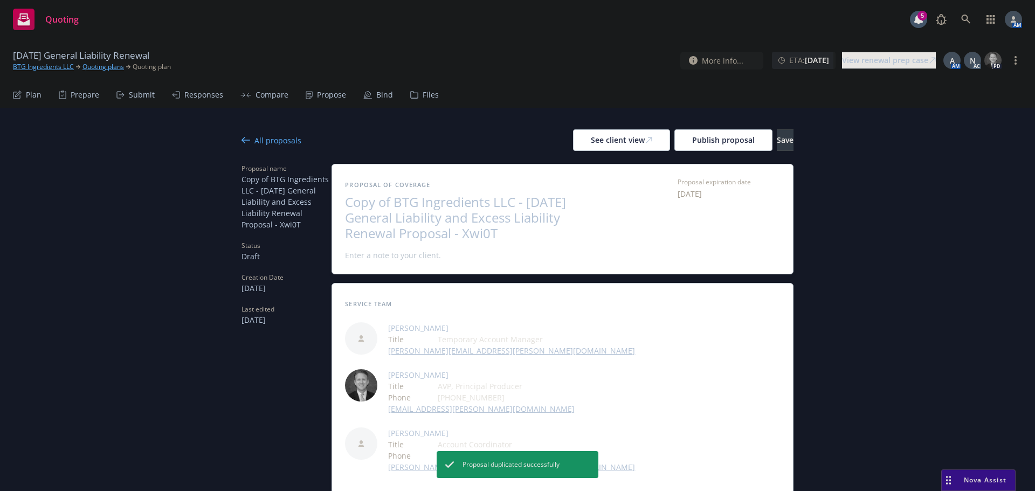
click at [413, 209] on span "Copy of BTG Ingredients LLC - 8/17/2025 General Liability and Excess Liability …" at bounding box center [477, 218] width 264 height 46
drag, startPoint x: 392, startPoint y: 202, endPoint x: 328, endPoint y: 197, distance: 64.3
click at [332, 197] on div "Proposal of coverage Copy of BTG Ingredients LLC - 8/17/2025 General Liability …" at bounding box center [562, 218] width 461 height 109
click at [388, 218] on span "BTG Ingredients LLC - 8/17/2025 General Liability and Excess Liability Renewal …" at bounding box center [477, 218] width 264 height 46
drag, startPoint x: 451, startPoint y: 233, endPoint x: 397, endPoint y: 238, distance: 54.7
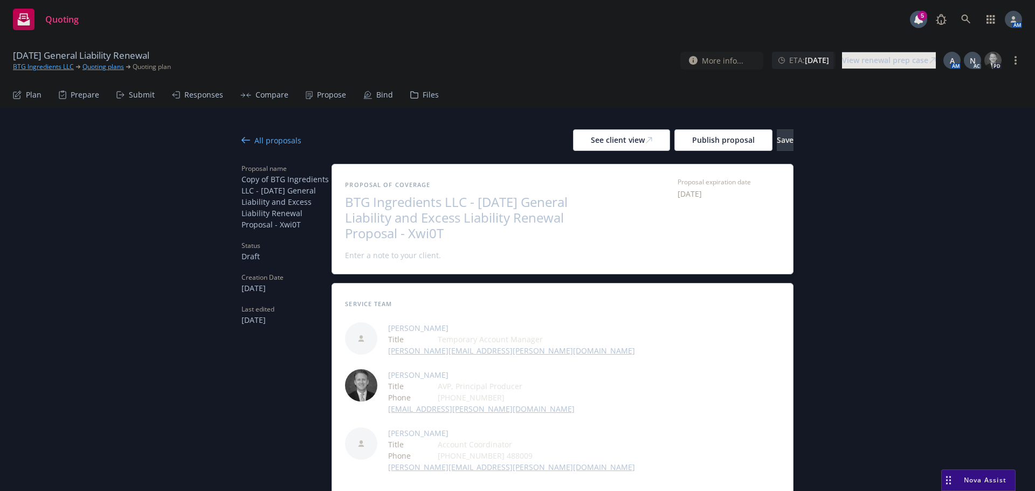
click at [397, 238] on span "BTG Ingredients LLC - 8/17/2025 General Liability and Excess Liability Renewal …" at bounding box center [477, 218] width 264 height 46
click at [778, 144] on button "Save" at bounding box center [785, 140] width 17 height 22
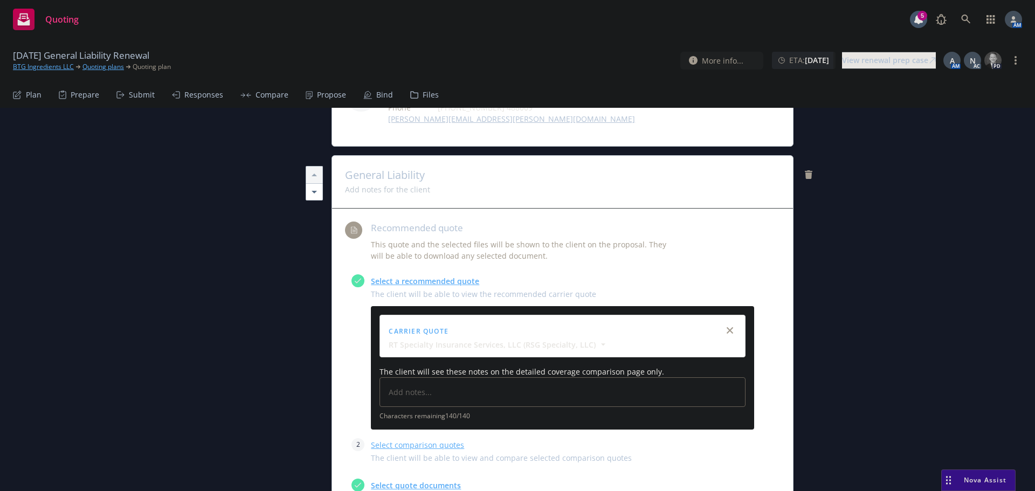
scroll to position [377, 0]
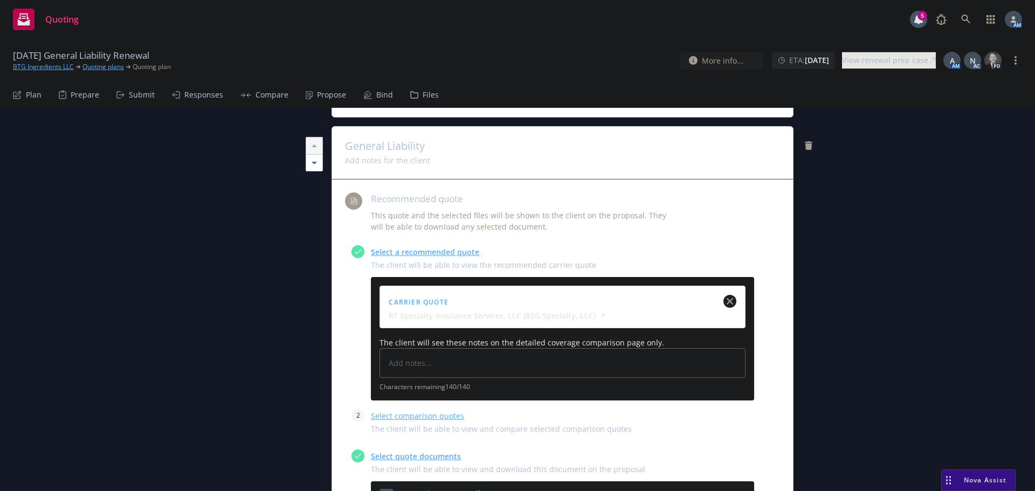
click at [727, 298] on icon "close" at bounding box center [730, 301] width 6 height 6
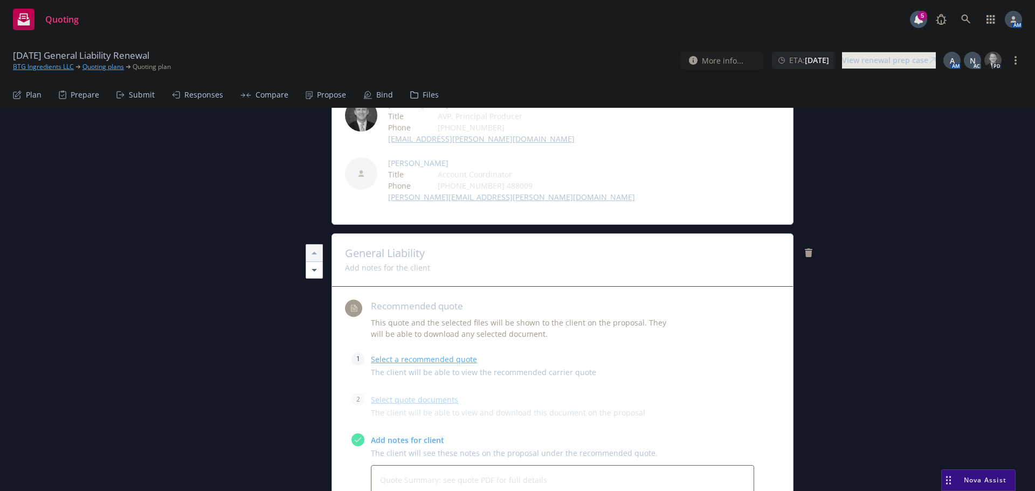
scroll to position [270, 0]
click at [402, 355] on link "Select a recommended quote" at bounding box center [424, 360] width 106 height 10
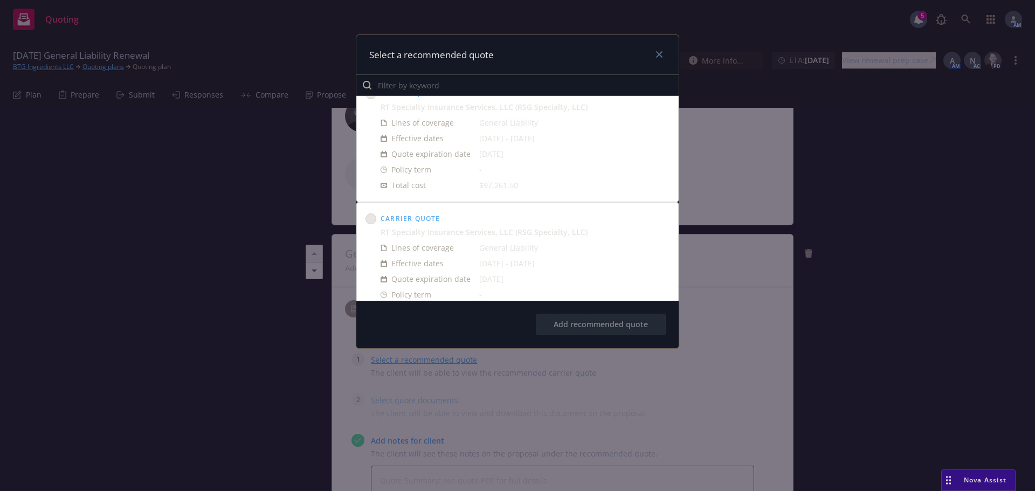
scroll to position [0, 0]
click at [372, 115] on circle at bounding box center [371, 113] width 10 height 10
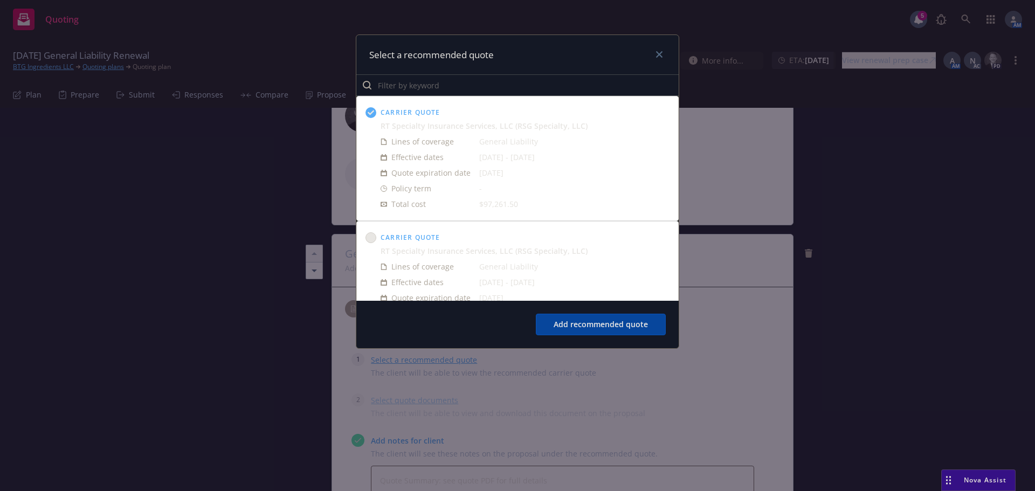
click at [604, 322] on button "Add recommended quote" at bounding box center [601, 325] width 130 height 22
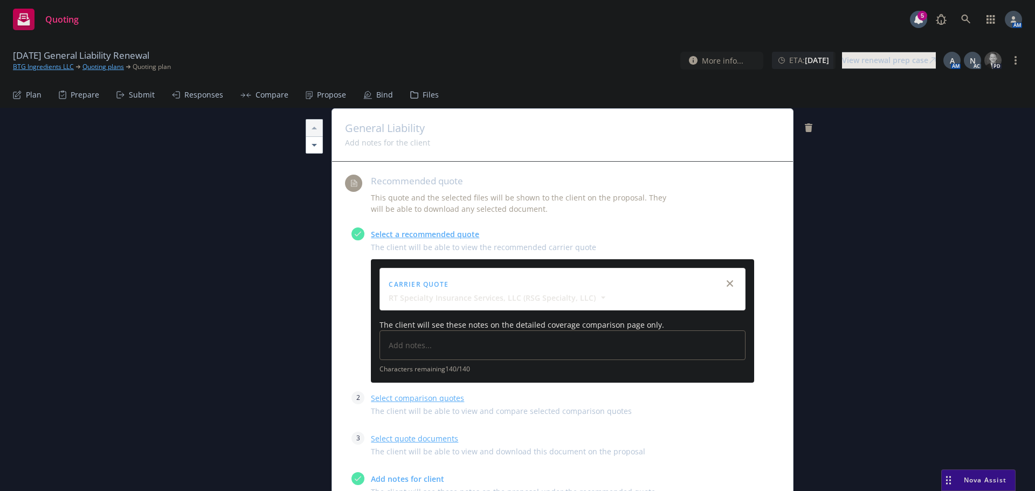
scroll to position [431, 0]
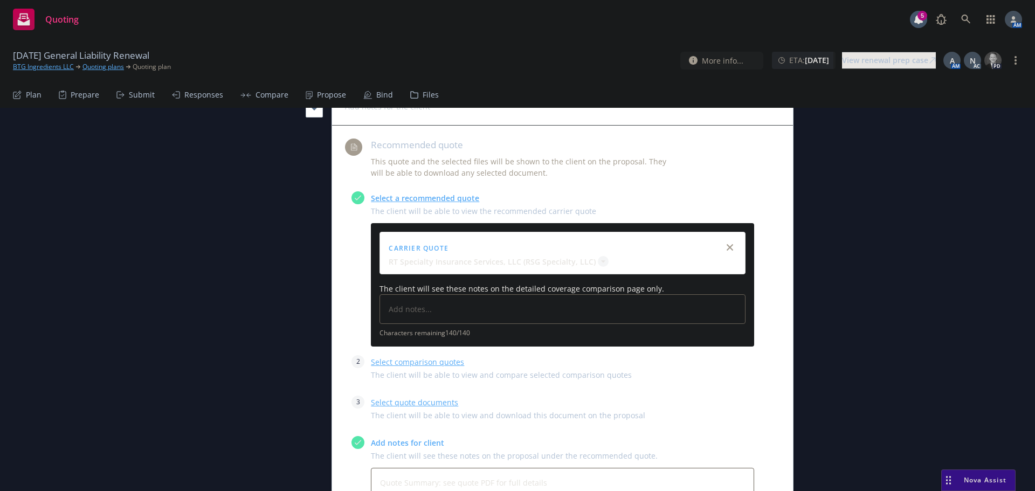
click at [453, 257] on strong "RT Specialty Insurance Services, LLC (RSG Specialty, LLC)" at bounding box center [492, 262] width 207 height 10
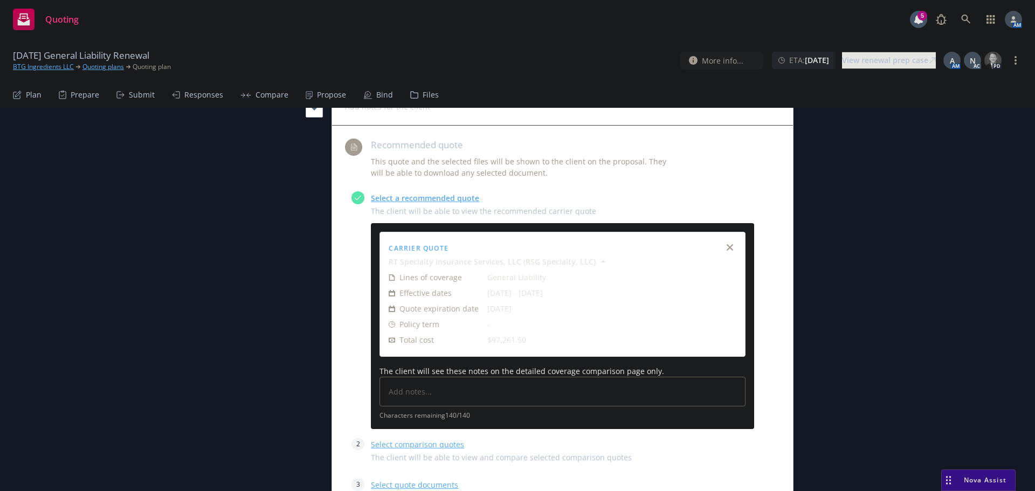
click at [462, 239] on div "Carrier Quote" at bounding box center [563, 247] width 352 height 17
click at [452, 239] on div "Carrier Quote" at bounding box center [563, 247] width 352 height 17
drag, startPoint x: 448, startPoint y: 212, endPoint x: 458, endPoint y: 211, distance: 9.8
click at [450, 257] on strong "RT Specialty Insurance Services, LLC (RSG Specialty, LLC)" at bounding box center [492, 262] width 207 height 10
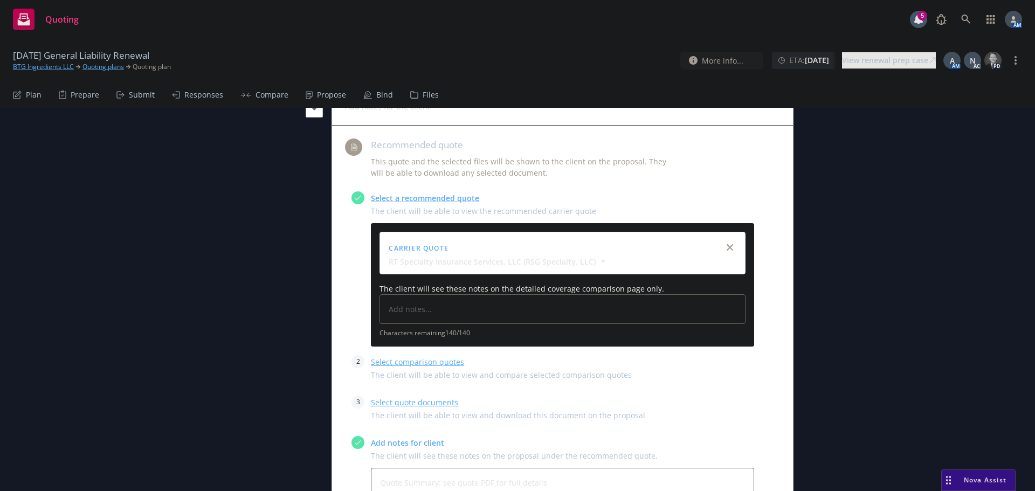
click at [417, 357] on link "Select comparison quotes" at bounding box center [417, 362] width 93 height 10
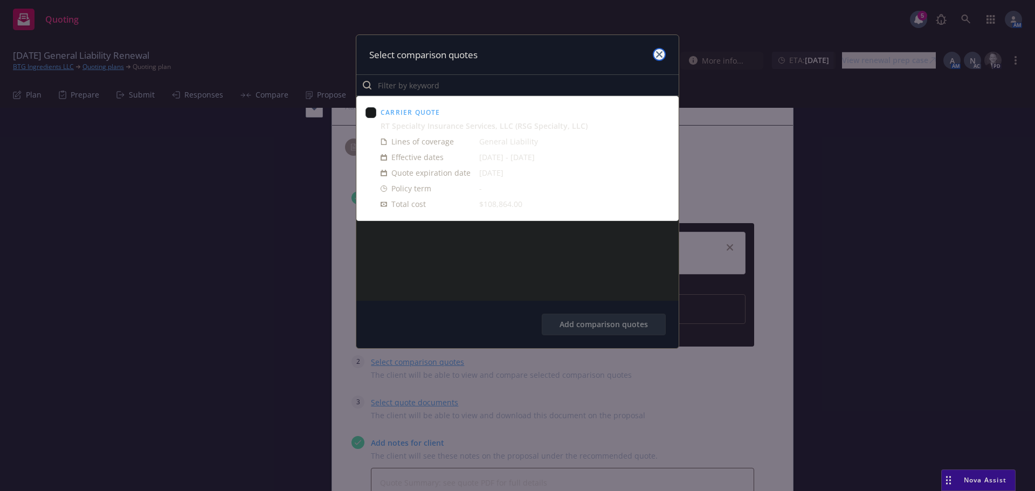
click at [656, 56] on icon "close" at bounding box center [659, 54] width 6 height 6
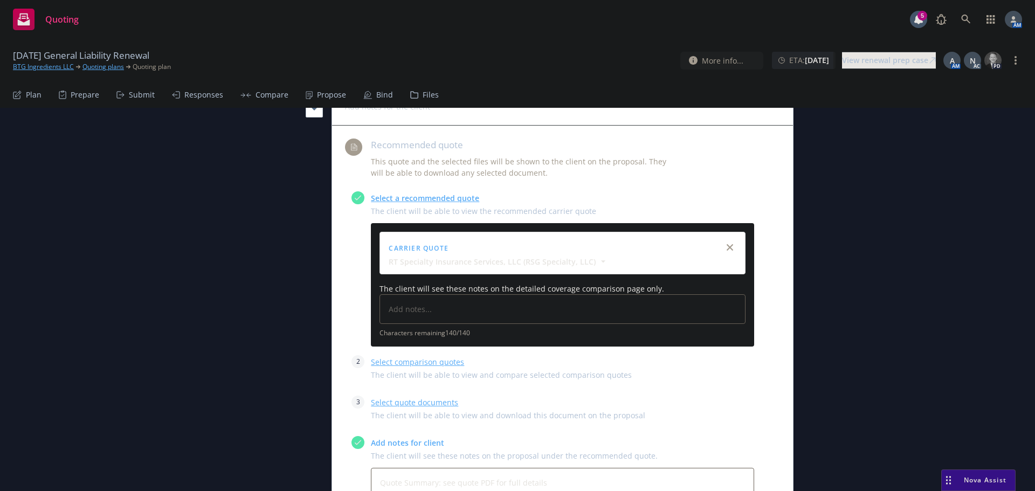
click at [428, 397] on link "Select quote documents" at bounding box center [414, 402] width 87 height 10
type textarea "x"
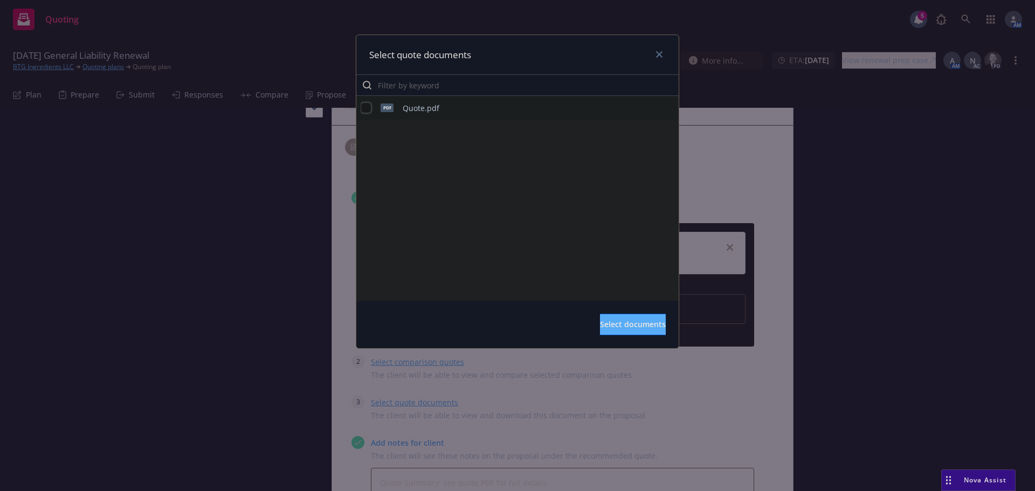
click at [362, 108] on input "checkbox" at bounding box center [366, 107] width 11 height 11
checkbox input "true"
click at [600, 321] on span "Select documents" at bounding box center [633, 324] width 66 height 10
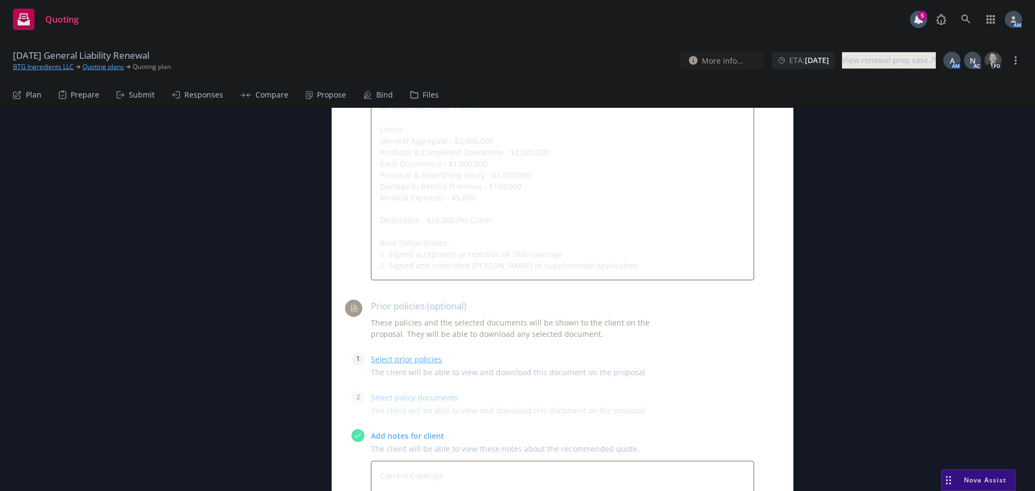
scroll to position [1024, 0]
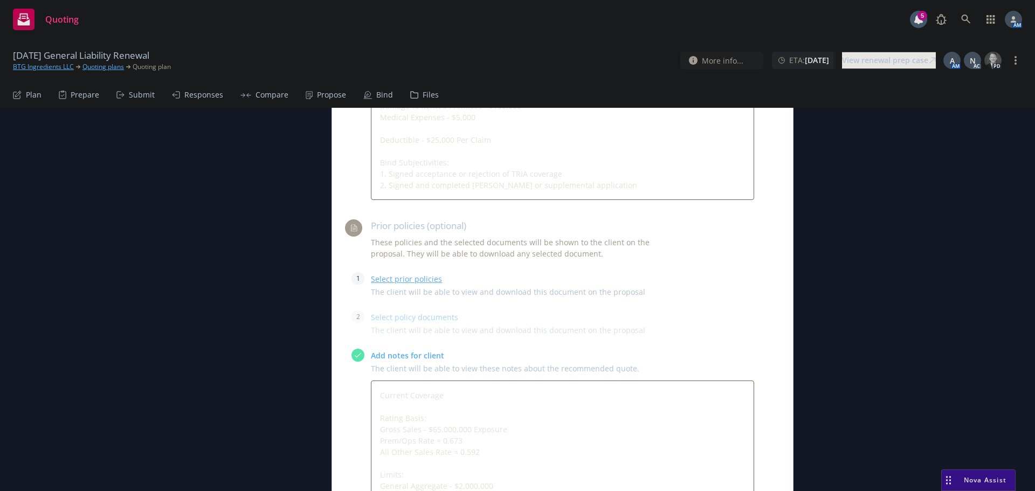
click at [403, 274] on link "Select prior policies" at bounding box center [406, 279] width 71 height 10
type textarea "x"
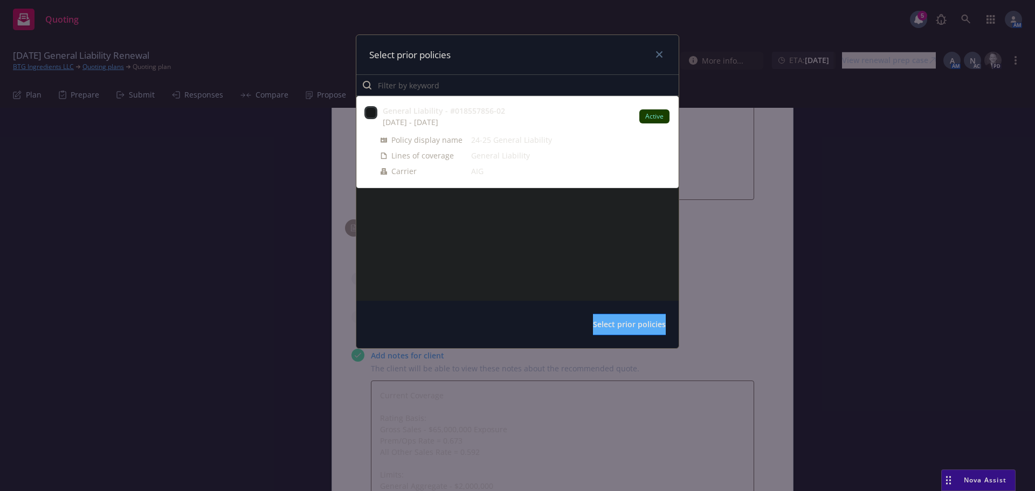
click at [369, 111] on input "checkbox" at bounding box center [370, 112] width 11 height 11
checkbox input "true"
click at [613, 319] on span "Select prior policies" at bounding box center [629, 324] width 73 height 10
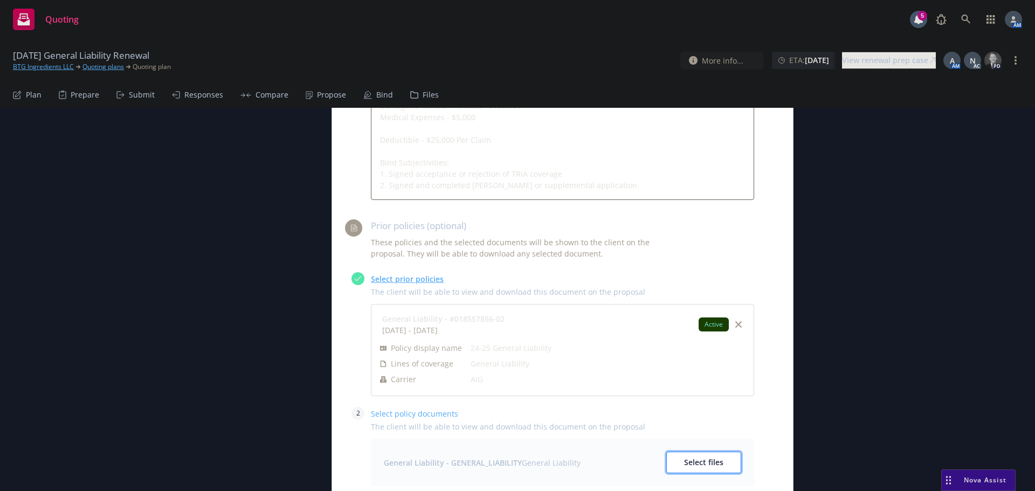
click at [698, 457] on span "Select files" at bounding box center [703, 462] width 39 height 10
type textarea "x"
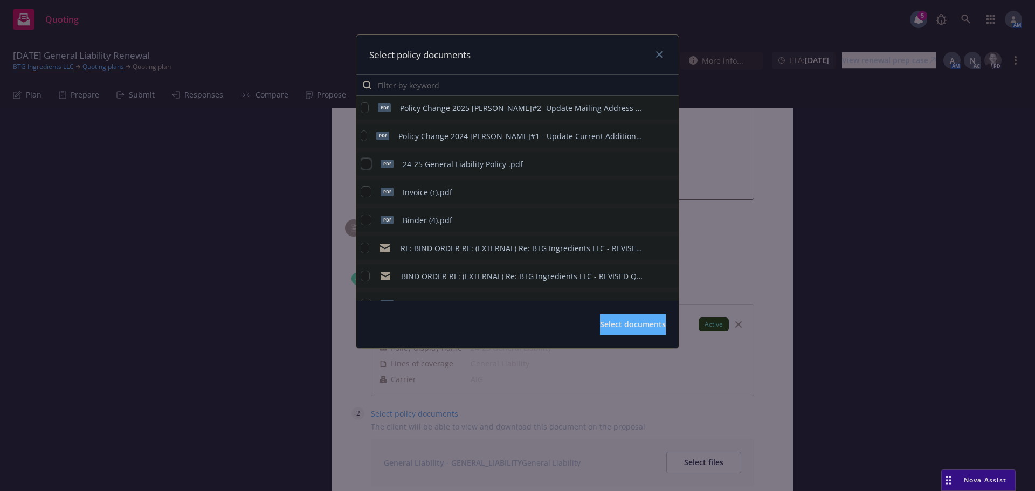
click at [370, 163] on input "checkbox" at bounding box center [366, 163] width 11 height 11
checkbox input "true"
click at [633, 325] on span "Select documents" at bounding box center [633, 324] width 66 height 10
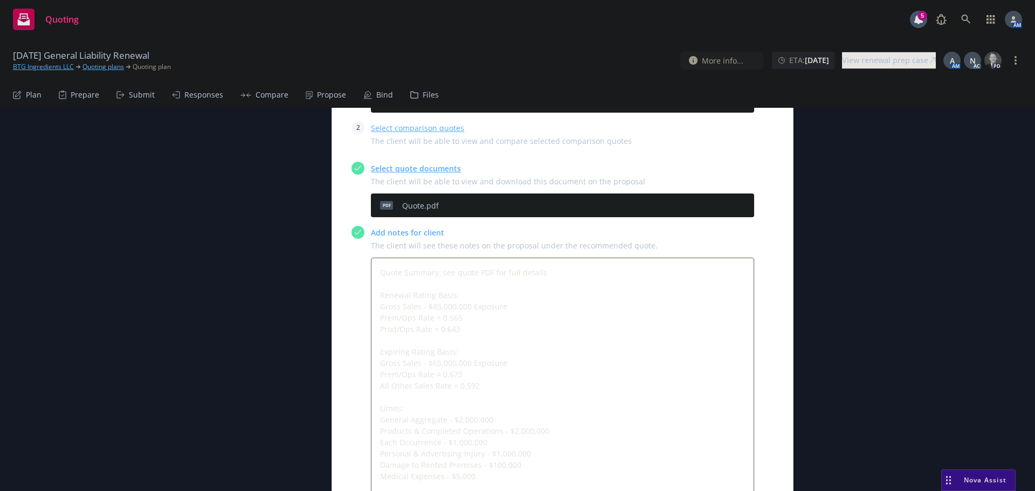
scroll to position [647, 0]
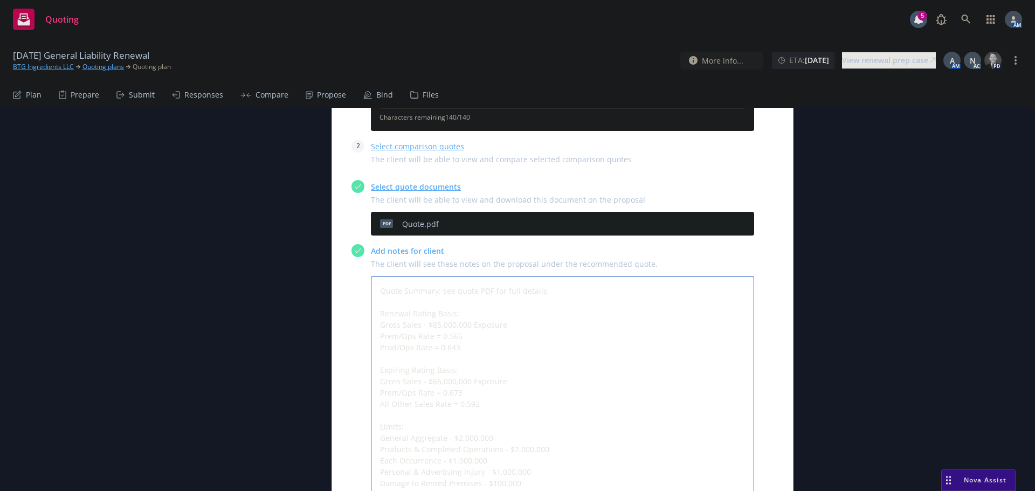
click at [465, 288] on textarea "Quote Summary: see quote PDF for full details Renewal Rating Basis: Gross Sales…" at bounding box center [562, 426] width 383 height 301
type textarea "x"
type textarea "Quote Summary: see quote PDF for full details Renewal Rating Basis: Gross Sales…"
type textarea "x"
type textarea "Quote Summary: see quote PDF for full details Renewal Rating Basis: Gross Sales…"
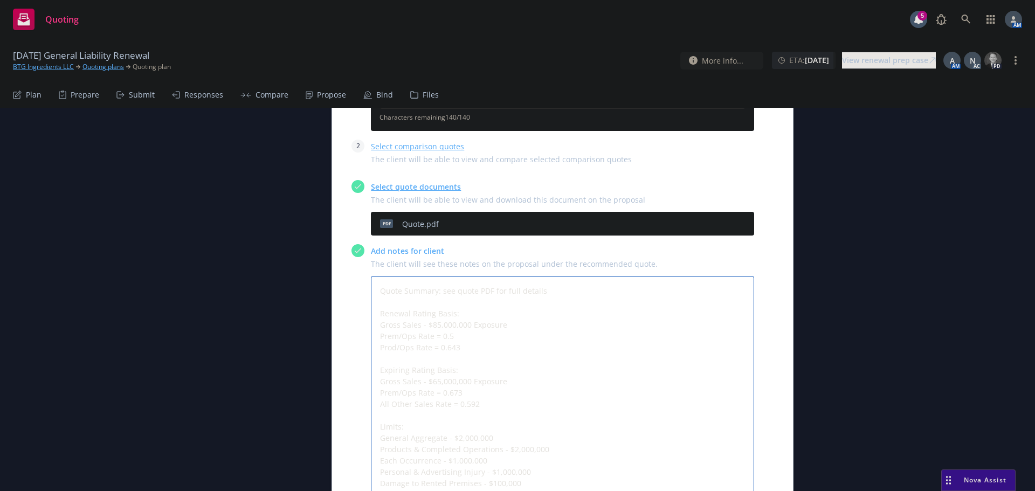
type textarea "x"
type textarea "Quote Summary: see quote PDF for full details Renewal Rating Basis: Gross Sales…"
type textarea "x"
type textarea "Quote Summary: see quote PDF for full details Renewal Rating Basis: Gross Sales…"
click at [472, 300] on textarea "Quote Summary: see quote PDF for full details Renewal Rating Basis: Gross Sales…" at bounding box center [562, 426] width 383 height 301
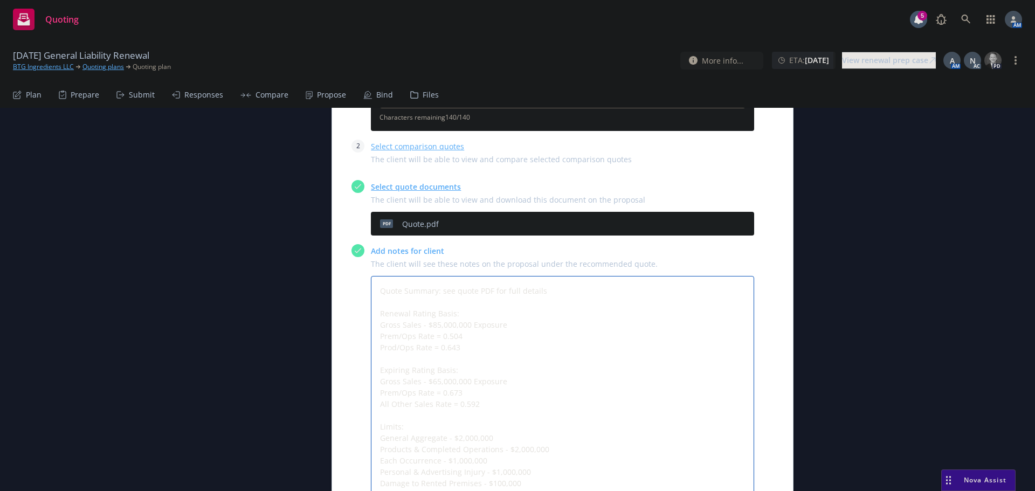
type textarea "x"
type textarea "Quote Summary: see quote PDF for full details Renewal Rating Basis: Gross Sales…"
type textarea "x"
type textarea "Quote Summary: see quote PDF for full details Renewal Rating Basis: Gross Sales…"
type textarea "x"
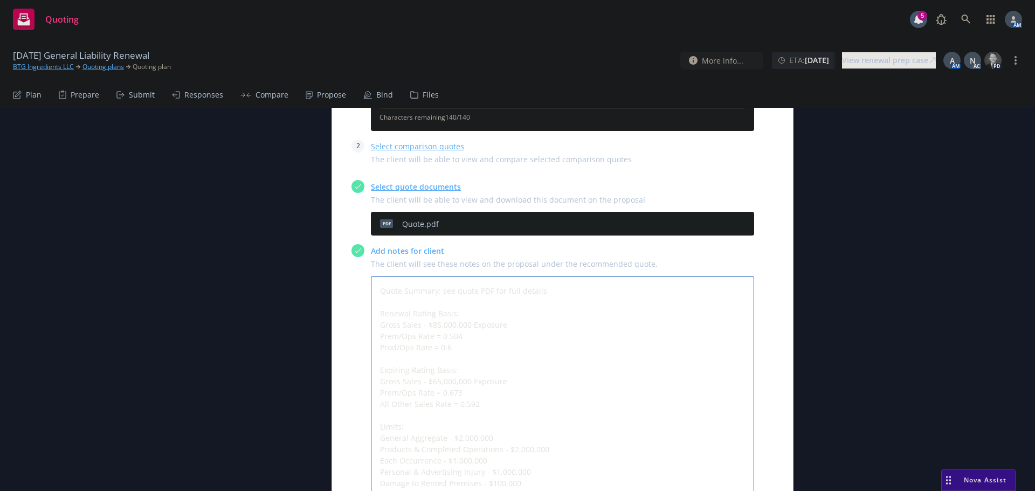
type textarea "Quote Summary: see quote PDF for full details Renewal Rating Basis: Gross Sales…"
type textarea "x"
type textarea "Quote Summary: see quote PDF for full details Renewal Rating Basis: Gross Sales…"
type textarea "x"
type textarea "Quote Summary: see quote PDF for full details Renewal Rating Basis: Gross Sales…"
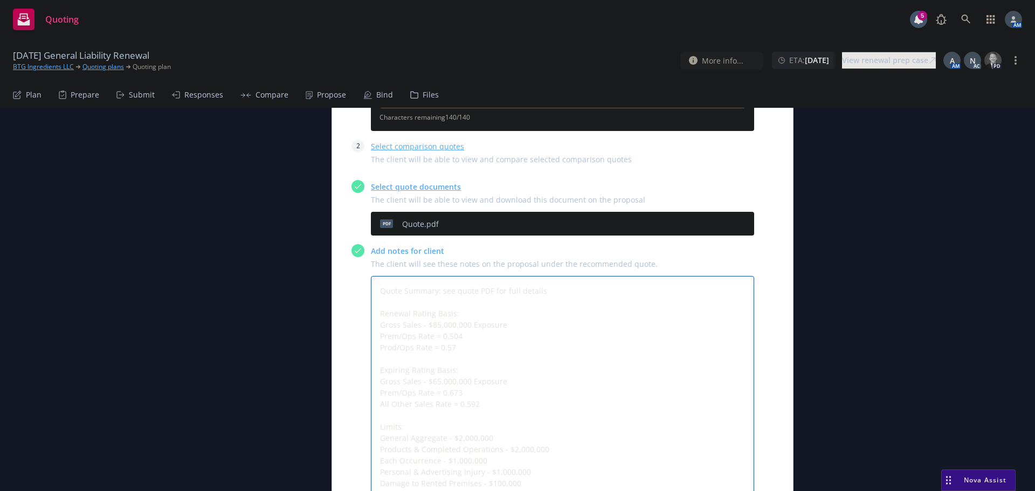
type textarea "x"
type textarea "Quote Summary: see quote PDF for full details Renewal Rating Basis: Gross Sales…"
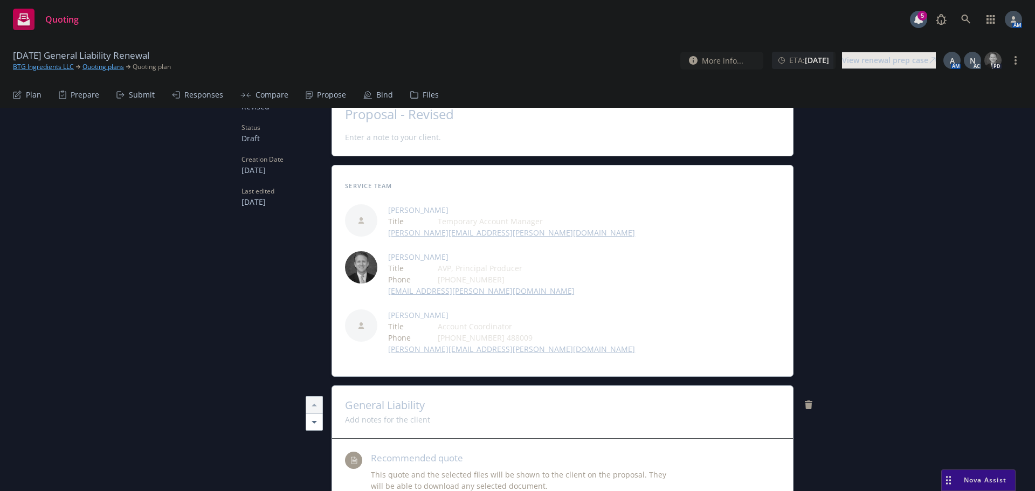
scroll to position [0, 0]
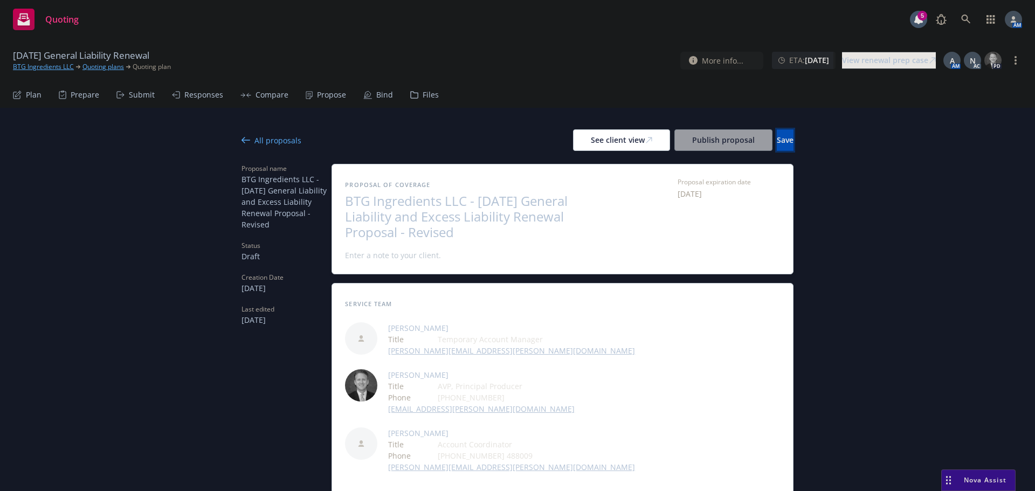
click at [777, 141] on button "Save" at bounding box center [785, 140] width 17 height 22
click at [257, 141] on div "All proposals" at bounding box center [271, 140] width 60 height 11
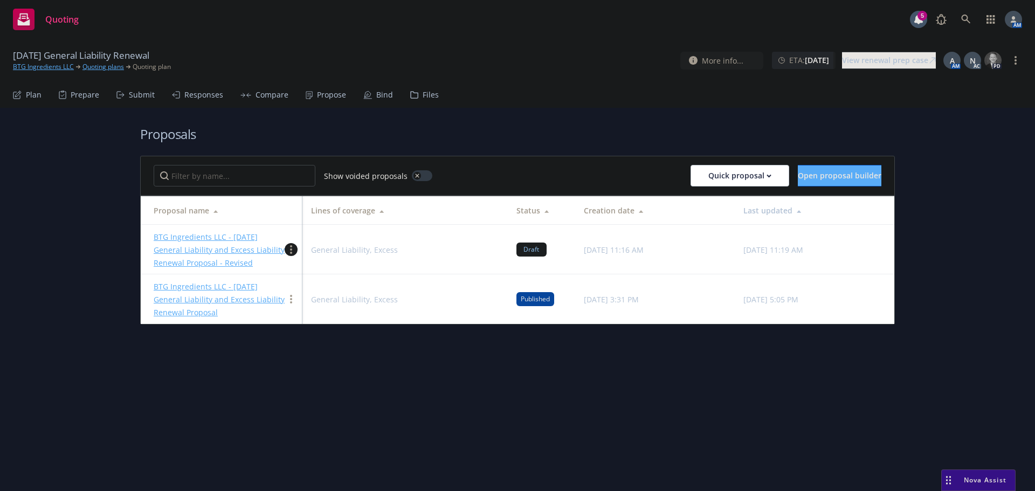
click at [293, 248] on link "more" at bounding box center [291, 249] width 13 height 13
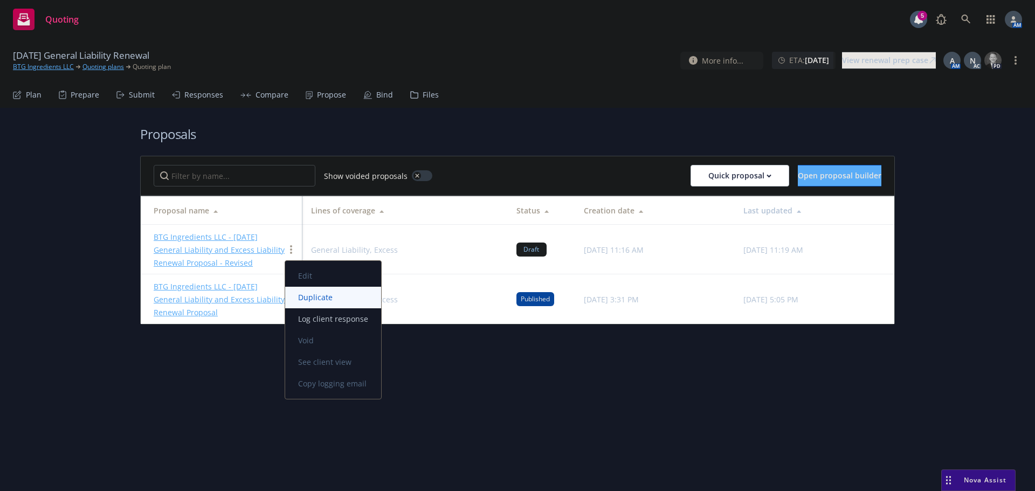
click at [316, 298] on span "Duplicate" at bounding box center [315, 297] width 60 height 10
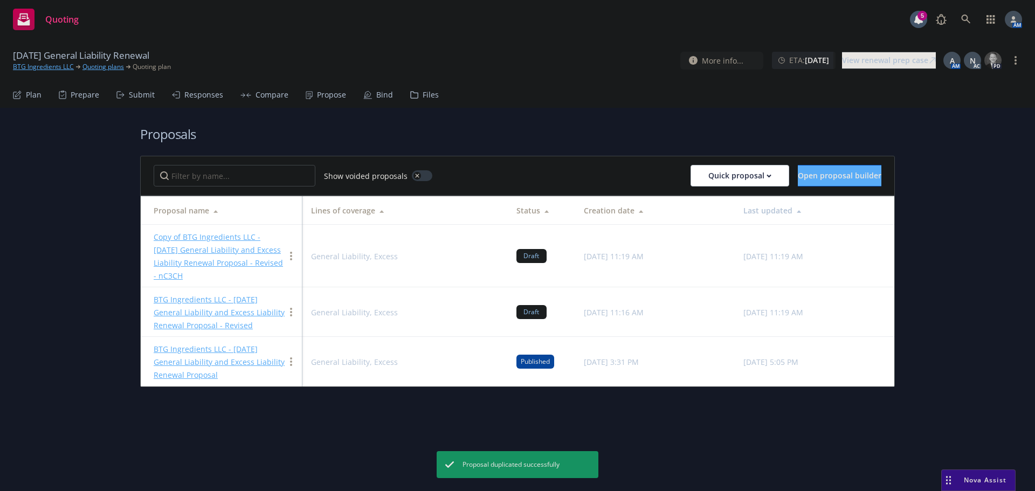
click at [212, 240] on link "Copy of BTG Ingredients LLC - 8/17/2025 General Liability and Excess Liability …" at bounding box center [218, 256] width 129 height 49
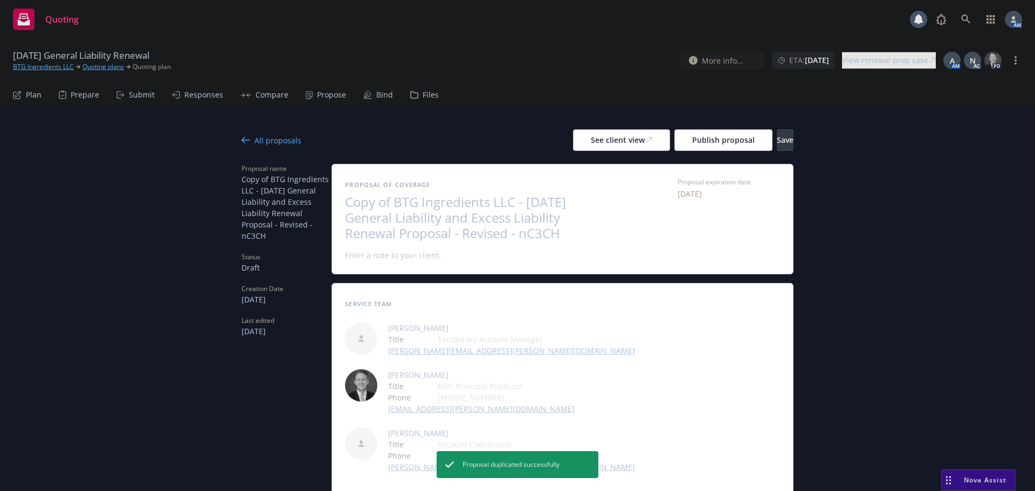
type textarea "x"
click at [390, 198] on span "Copy of BTG Ingredients LLC - 8/17/2025 General Liability and Excess Liability …" at bounding box center [477, 218] width 264 height 46
drag, startPoint x: 390, startPoint y: 198, endPoint x: 325, endPoint y: 206, distance: 66.3
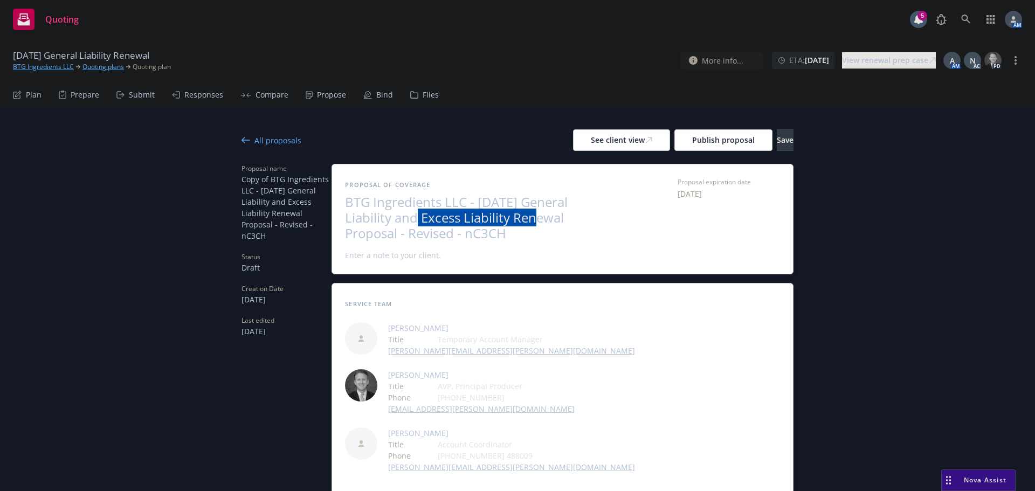
drag, startPoint x: 509, startPoint y: 215, endPoint x: 394, endPoint y: 220, distance: 115.5
click at [394, 220] on span "BTG Ingredients LLC - 8/17/2025 General Liability and Excess Liability Renewal …" at bounding box center [477, 218] width 264 height 46
drag, startPoint x: 354, startPoint y: 234, endPoint x: 309, endPoint y: 233, distance: 44.2
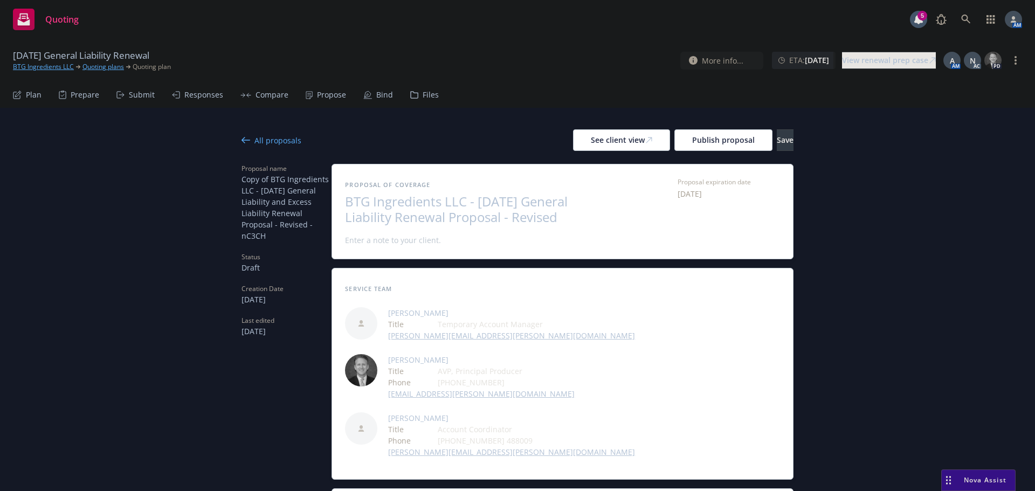
click at [777, 137] on button "Save" at bounding box center [785, 140] width 17 height 22
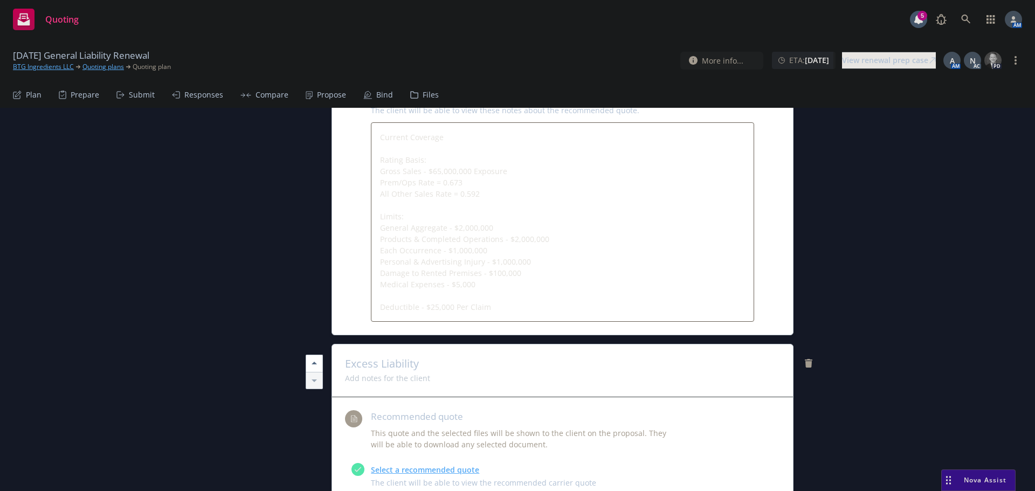
scroll to position [1455, 0]
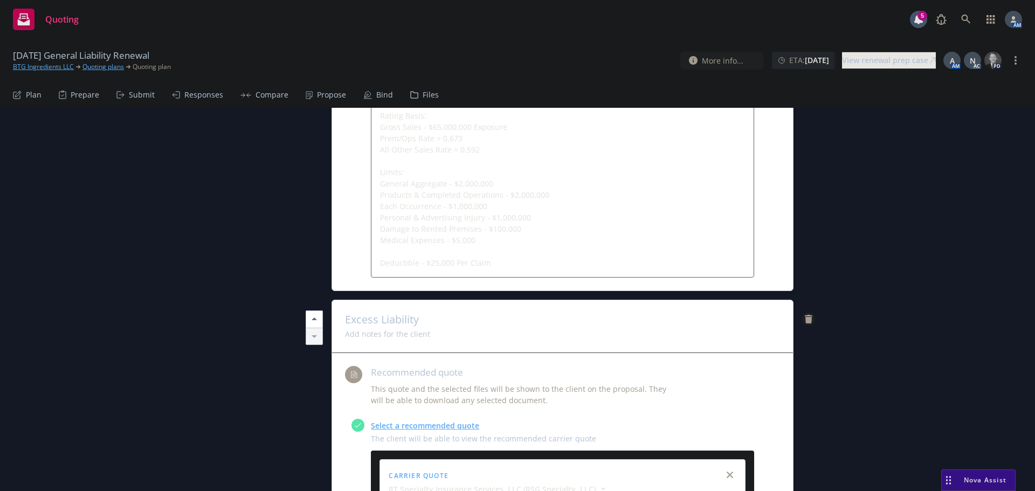
click at [805, 315] on icon "remove" at bounding box center [809, 319] width 8 height 9
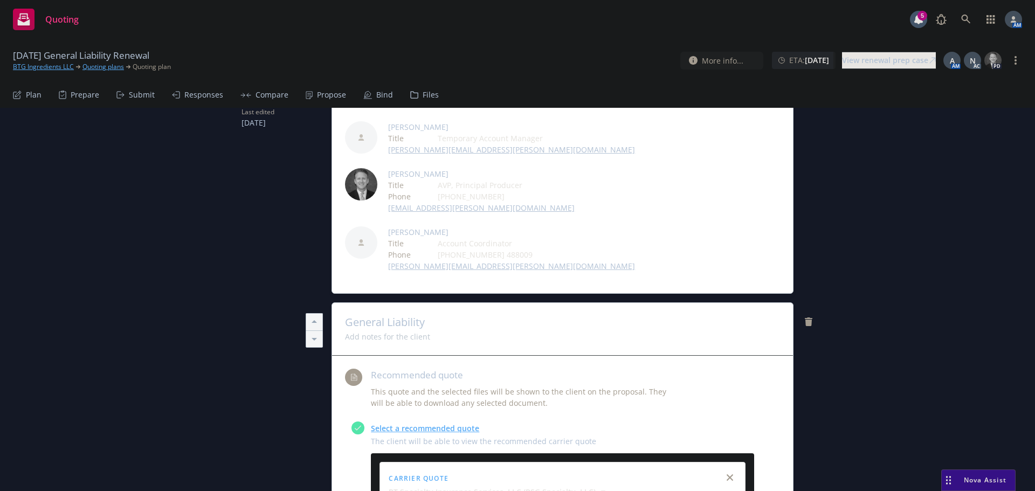
scroll to position [0, 0]
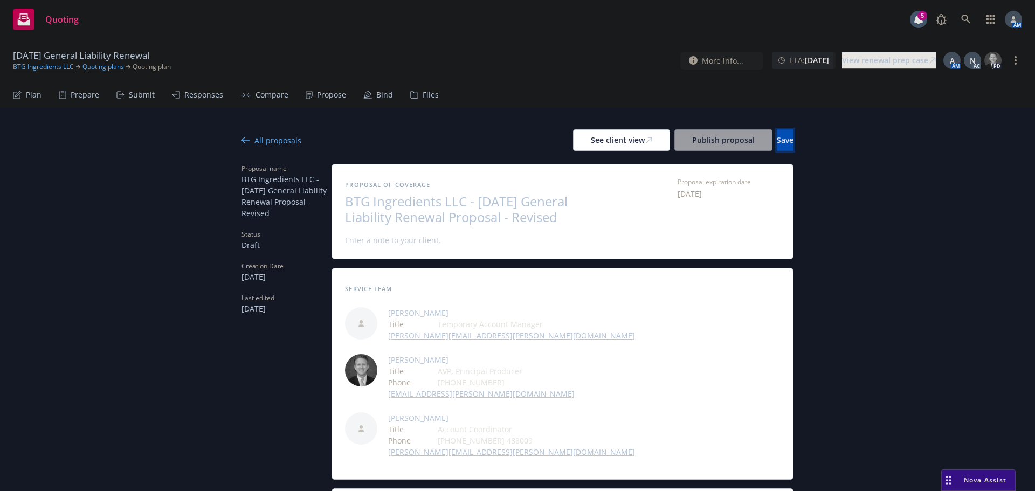
click at [784, 143] on button "Save" at bounding box center [785, 140] width 17 height 22
click at [591, 144] on div "See client view" at bounding box center [621, 140] width 61 height 20
click at [271, 138] on div "All proposals" at bounding box center [271, 140] width 60 height 11
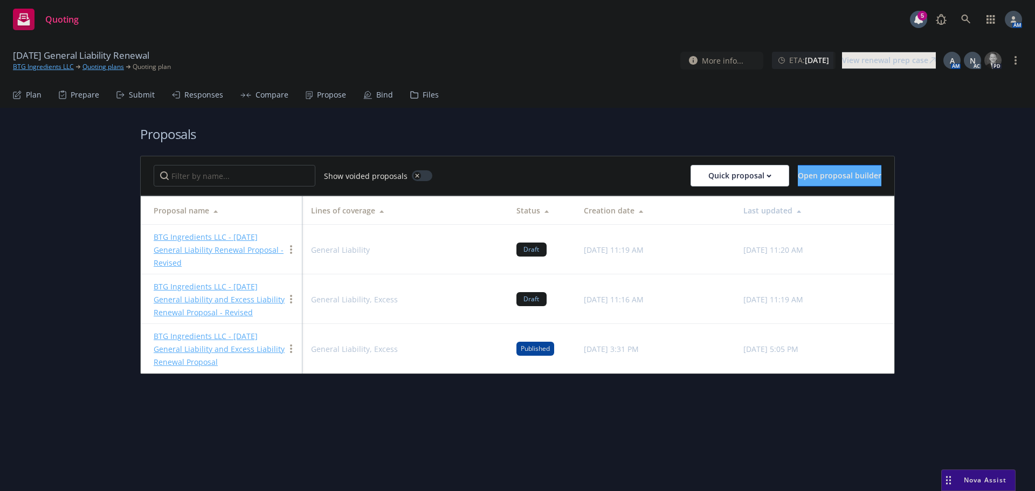
click at [228, 288] on link "BTG Ingredients LLC - 8/17/2025 General Liability and Excess Liability Renewal …" at bounding box center [219, 299] width 131 height 36
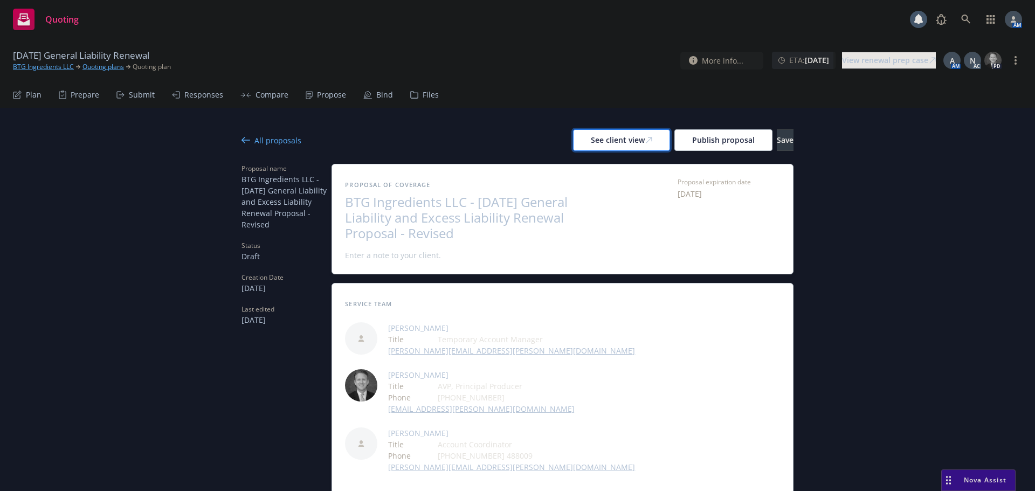
click at [591, 138] on div "See client view" at bounding box center [621, 140] width 61 height 20
click at [279, 141] on div "All proposals" at bounding box center [271, 140] width 60 height 11
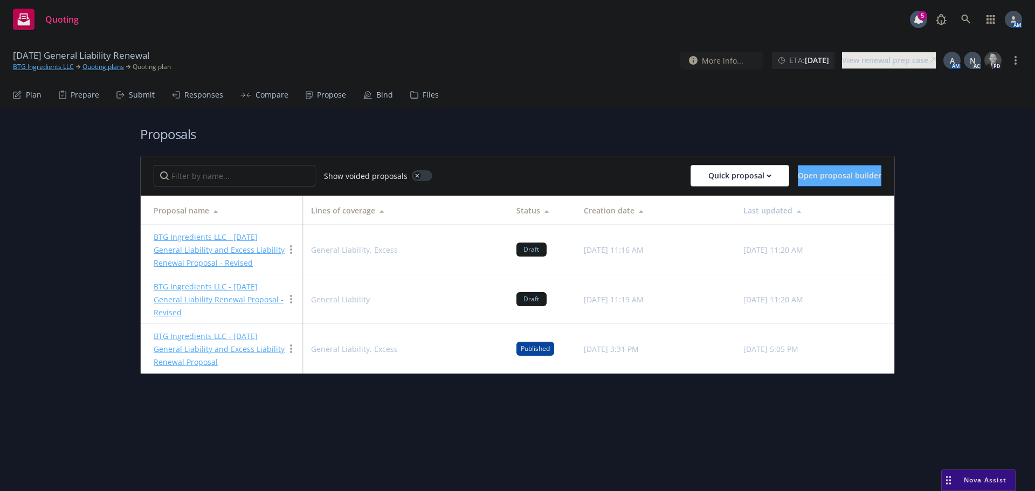
click at [220, 289] on link "BTG Ingredients LLC - 8/17/2025 General Liability Renewal Proposal - Revised" at bounding box center [219, 299] width 130 height 36
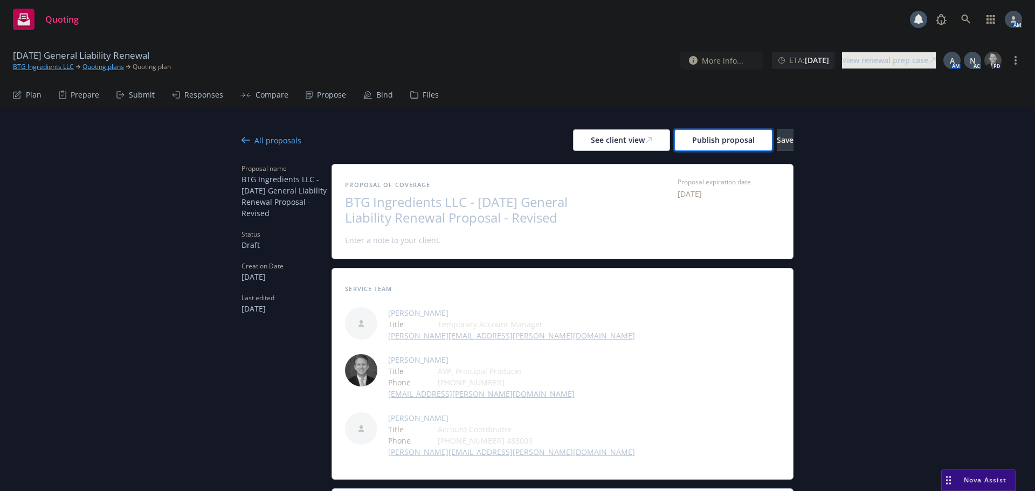
click at [692, 142] on span "Publish proposal" at bounding box center [723, 140] width 63 height 10
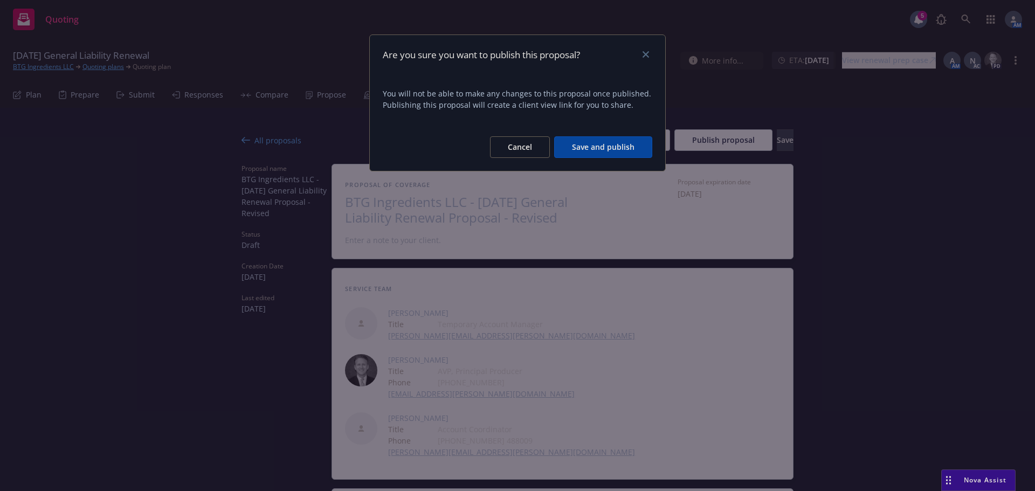
click at [586, 146] on button "Save and publish" at bounding box center [603, 147] width 98 height 22
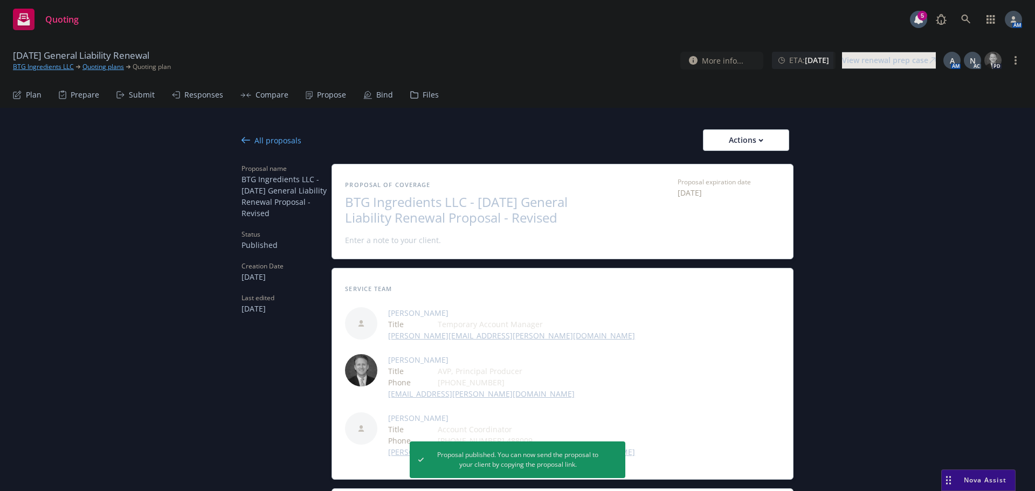
click at [258, 139] on div "All proposals" at bounding box center [271, 140] width 60 height 11
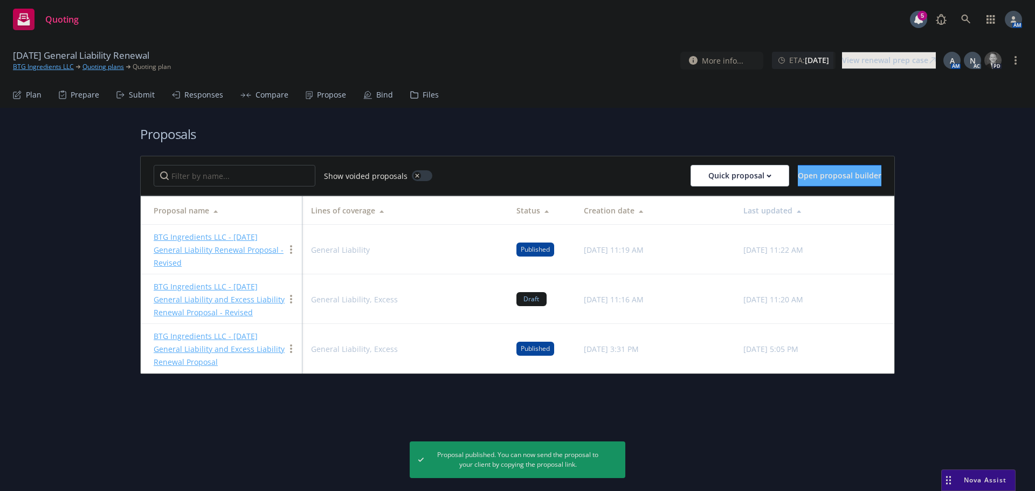
click at [223, 294] on div "BTG Ingredients LLC - 8/17/2025 General Liability and Excess Liability Renewal …" at bounding box center [219, 299] width 131 height 39
click at [222, 285] on link "BTG Ingredients LLC - 8/17/2025 General Liability and Excess Liability Renewal …" at bounding box center [219, 299] width 131 height 36
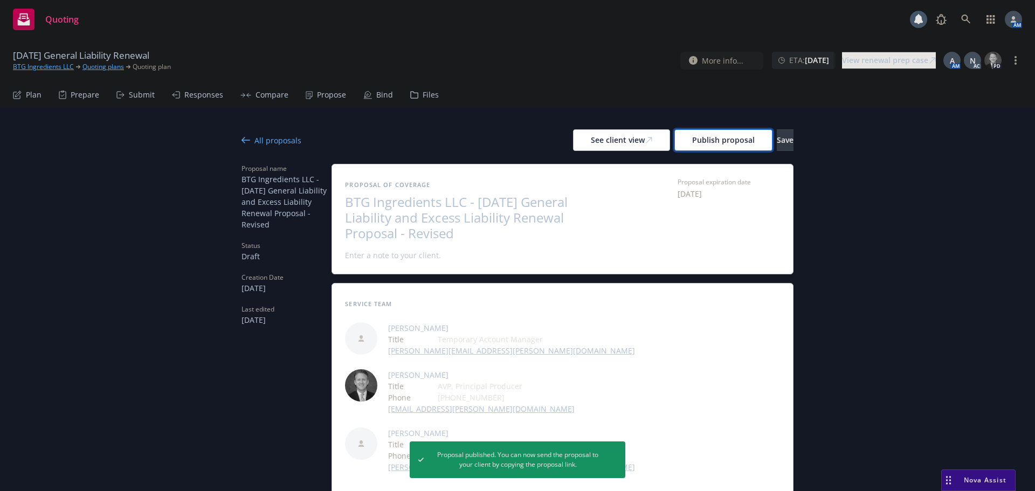
click at [695, 140] on span "Publish proposal" at bounding box center [723, 140] width 63 height 10
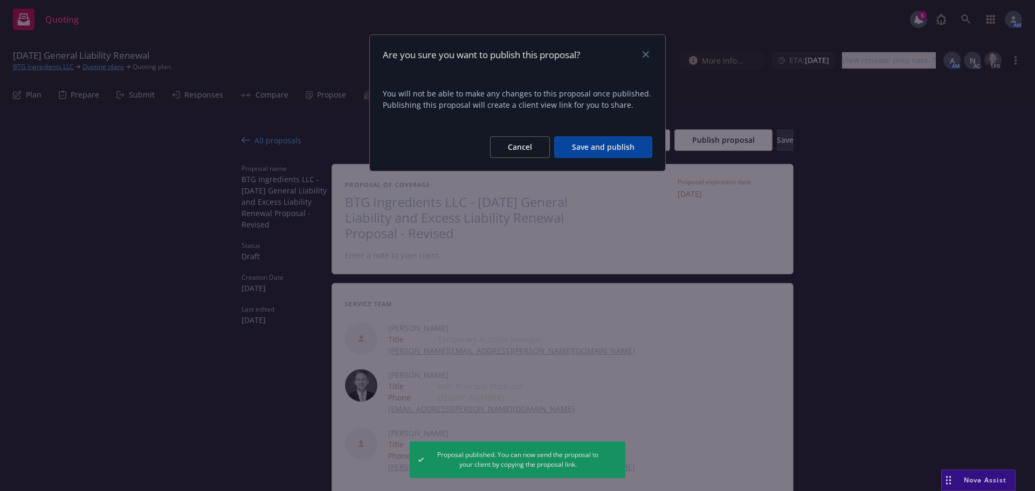
click at [616, 147] on button "Save and publish" at bounding box center [603, 147] width 98 height 22
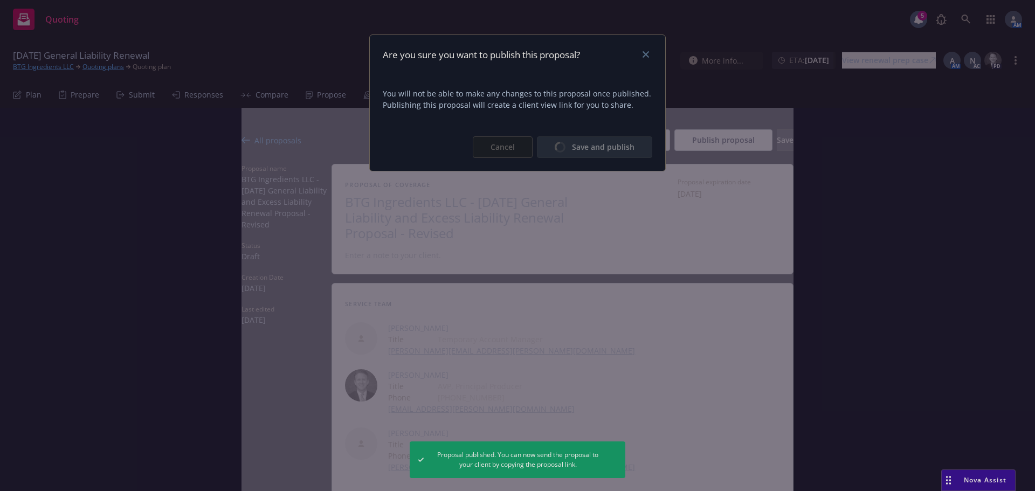
type textarea "x"
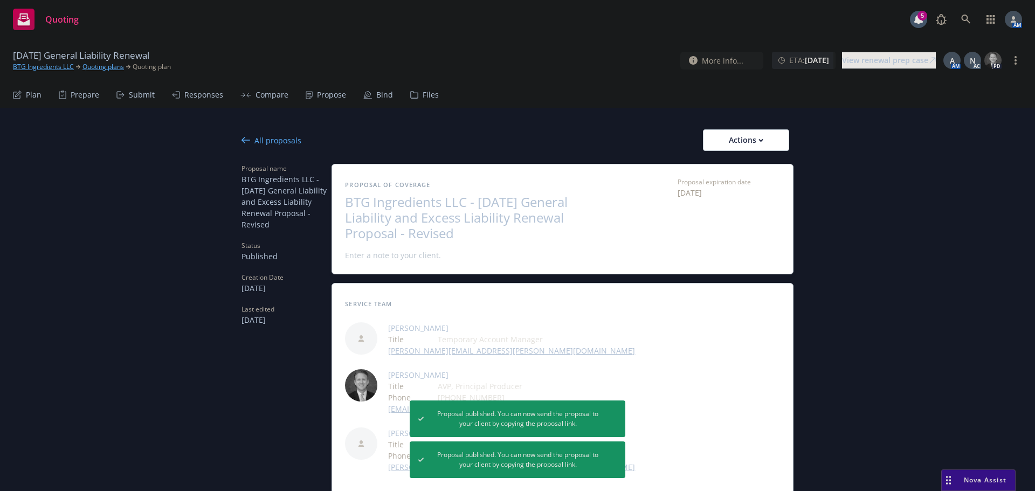
click at [263, 144] on div "All proposals" at bounding box center [271, 140] width 60 height 11
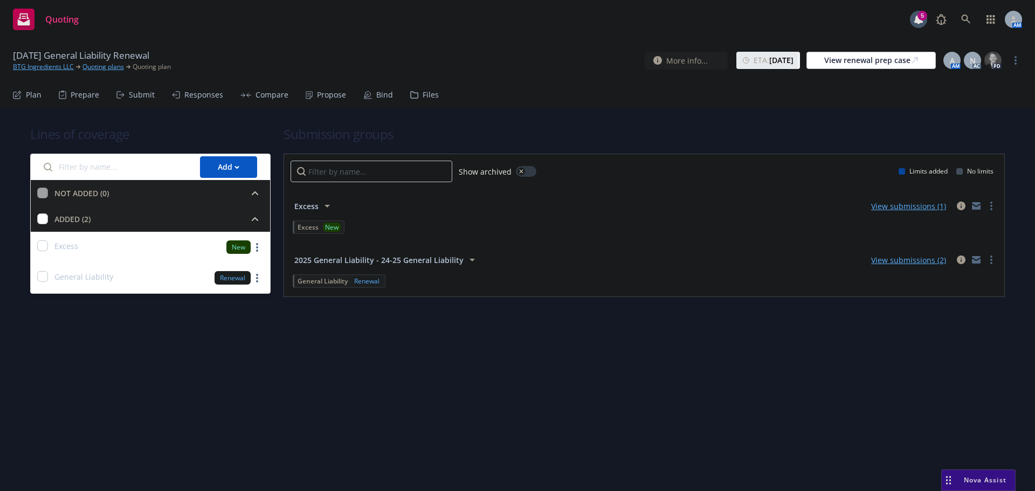
click at [134, 96] on div "Submit" at bounding box center [142, 95] width 26 height 9
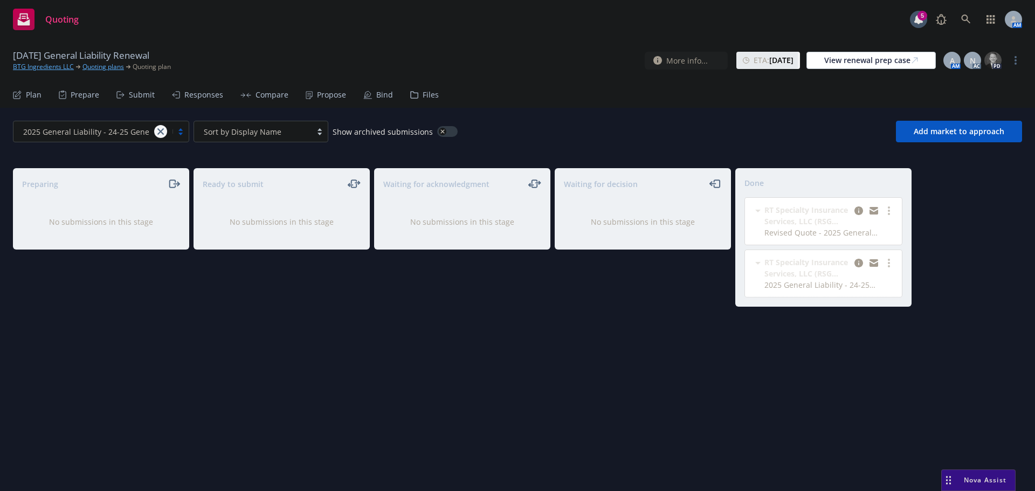
click at [160, 133] on icon "close" at bounding box center [160, 131] width 6 height 6
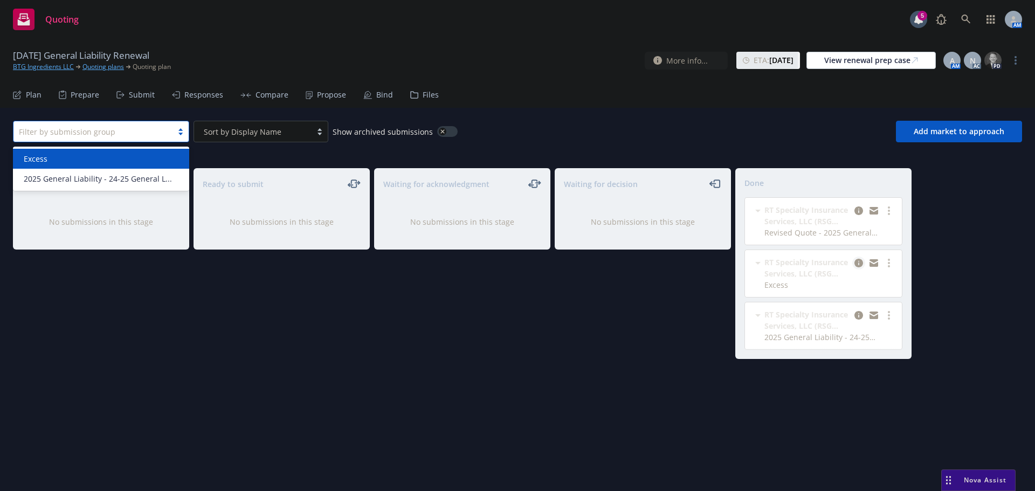
click at [861, 263] on icon "copy logging email" at bounding box center [858, 263] width 9 height 9
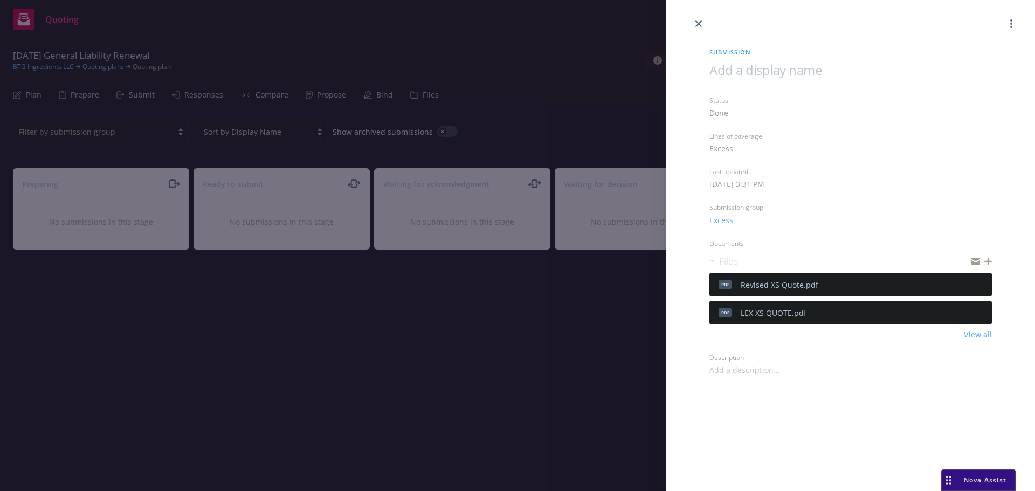
click at [982, 287] on icon "preview file" at bounding box center [982, 284] width 10 height 8
click at [698, 27] on link "close" at bounding box center [698, 23] width 13 height 13
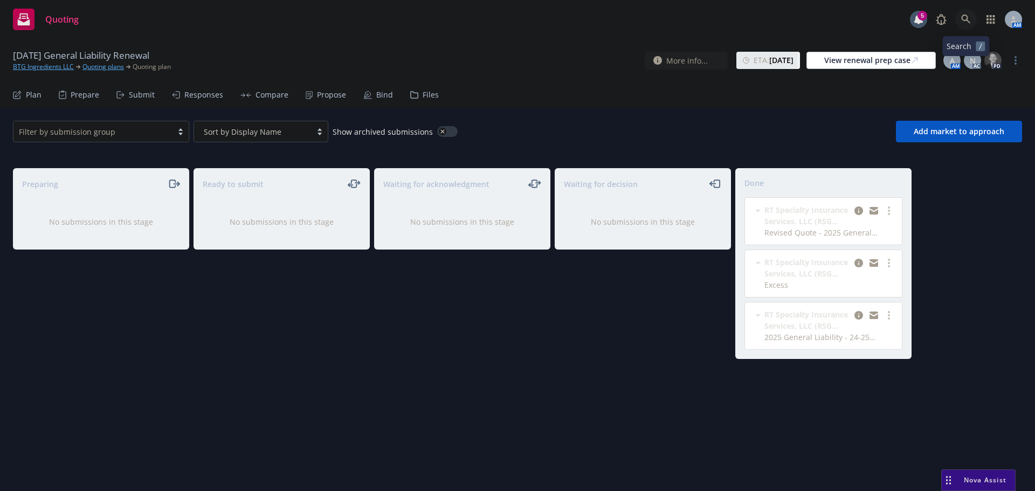
click at [966, 21] on icon at bounding box center [966, 20] width 10 height 10
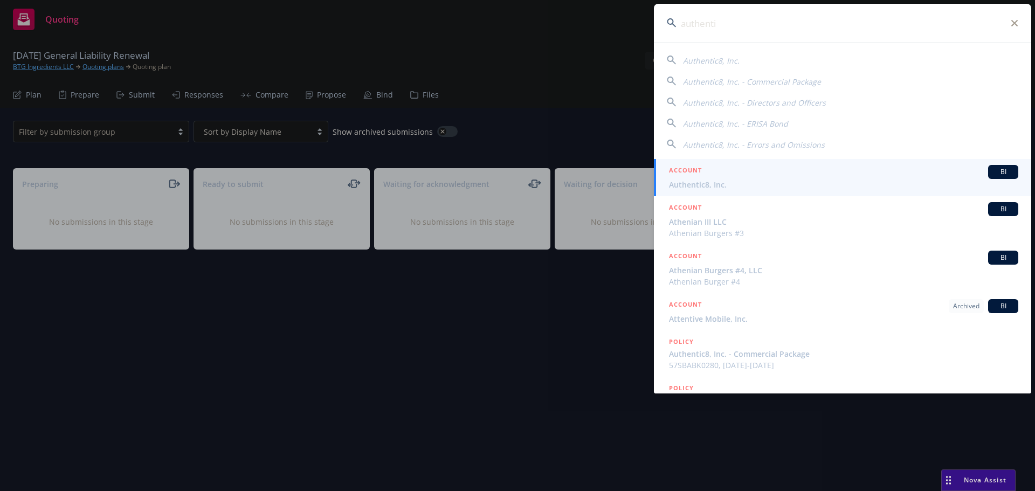
type input "authenti"
click at [730, 182] on span "Authentic8, Inc." at bounding box center [843, 184] width 349 height 11
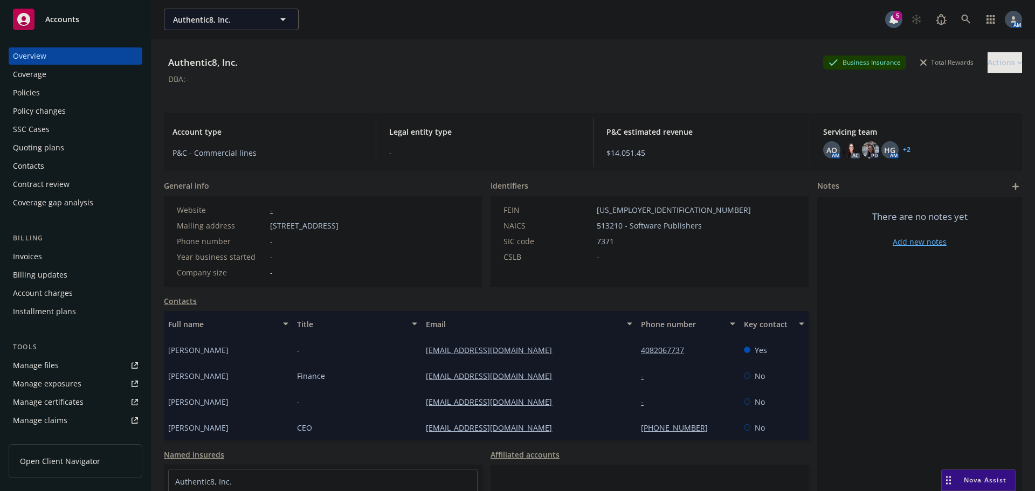
click at [67, 93] on div "Policies" at bounding box center [75, 92] width 125 height 17
